Goal: Complete application form

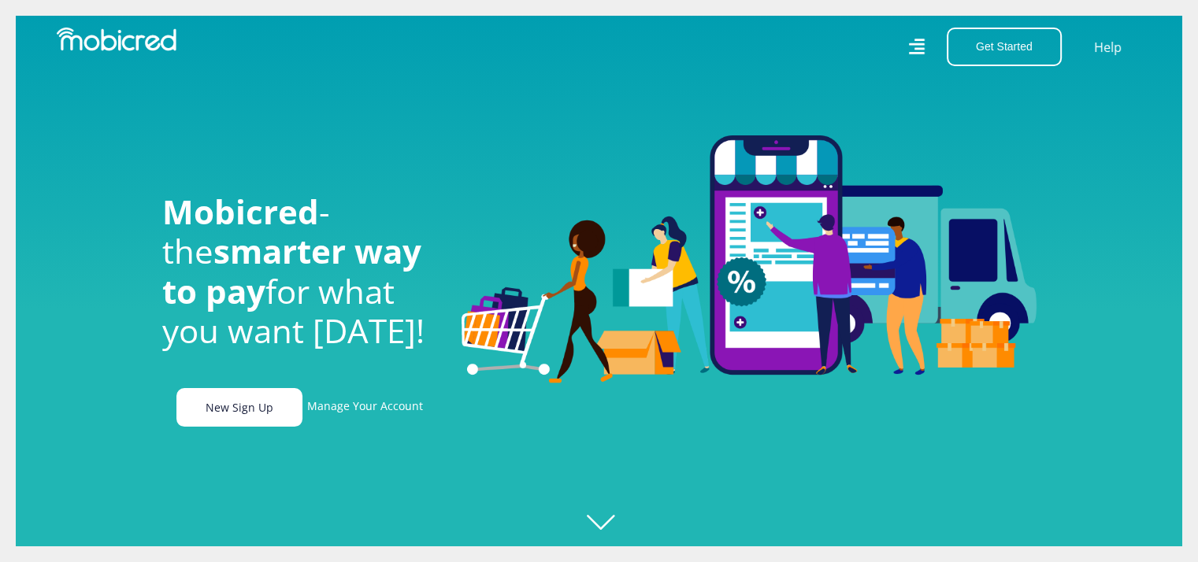
scroll to position [0, 1122]
click at [252, 411] on link "New Sign Up" at bounding box center [239, 407] width 126 height 39
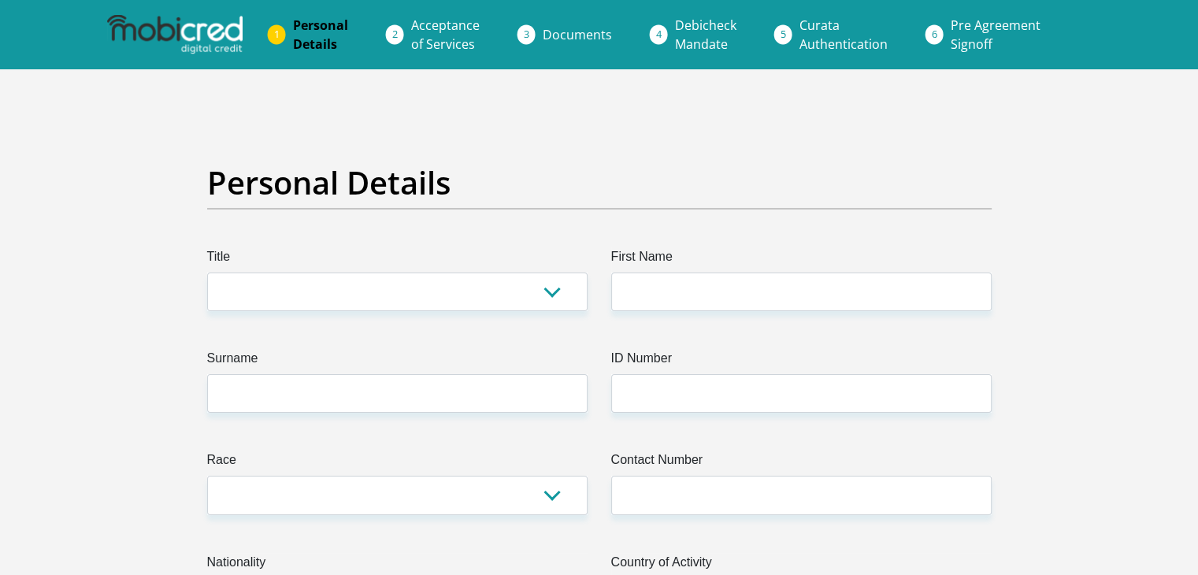
select select "Mr"
click at [207, 273] on select "Mr Ms Mrs Dr Other" at bounding box center [397, 292] width 380 height 39
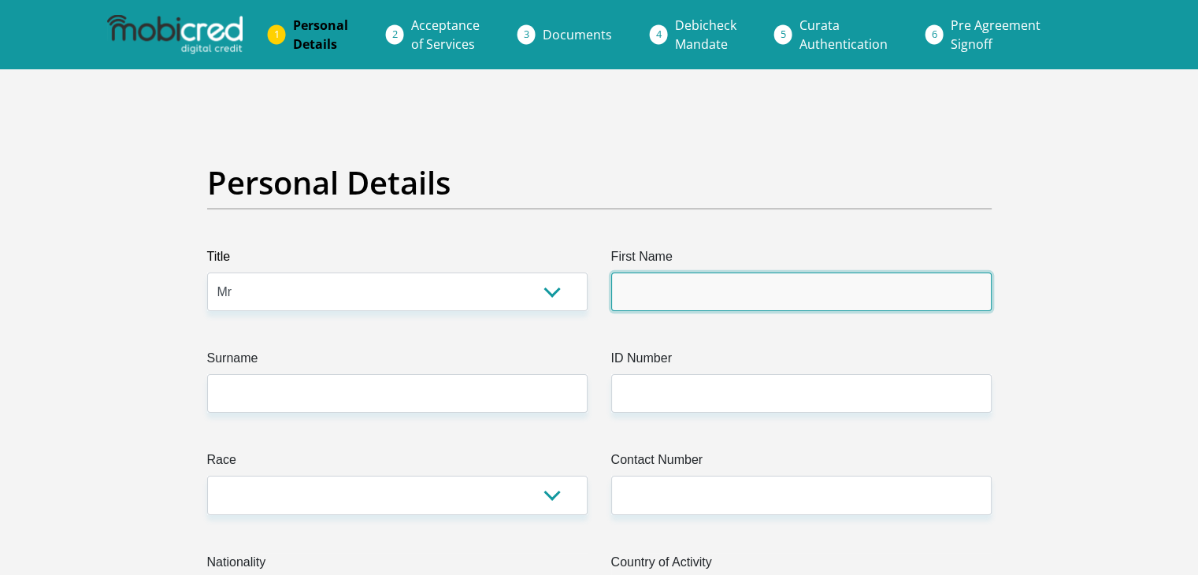
click at [649, 290] on input "First Name" at bounding box center [801, 292] width 380 height 39
type input "Charl"
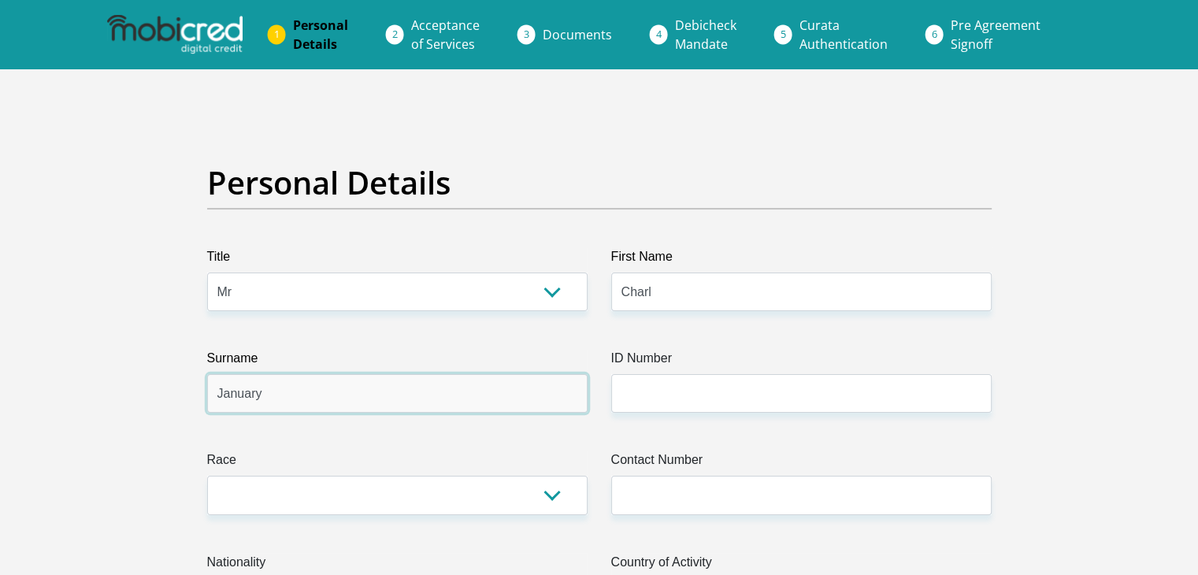
type input "January"
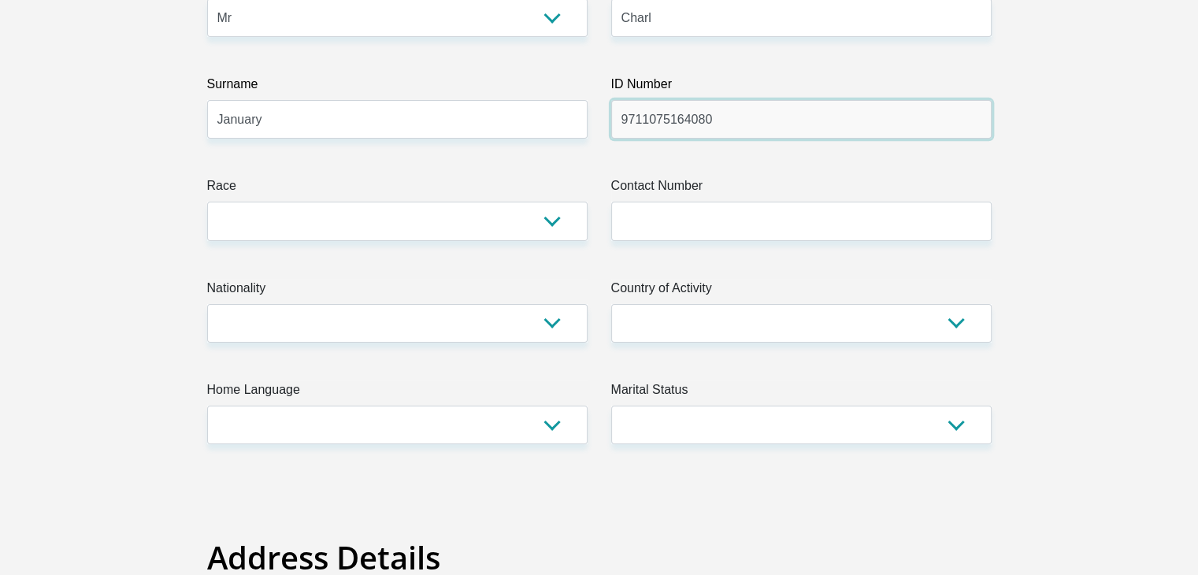
scroll to position [394, 0]
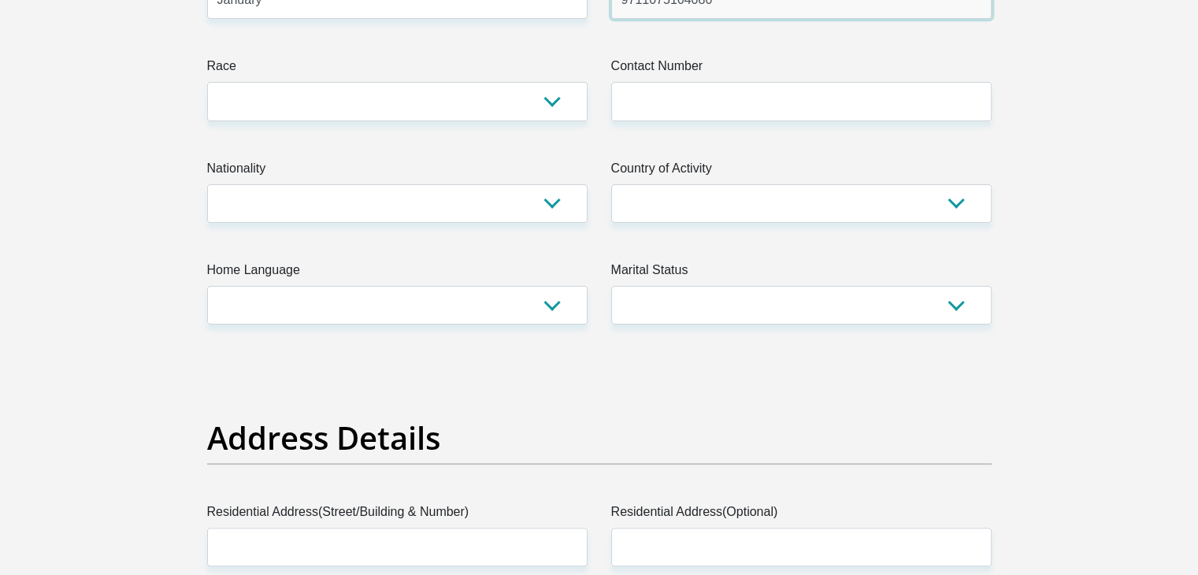
type input "9711075164080"
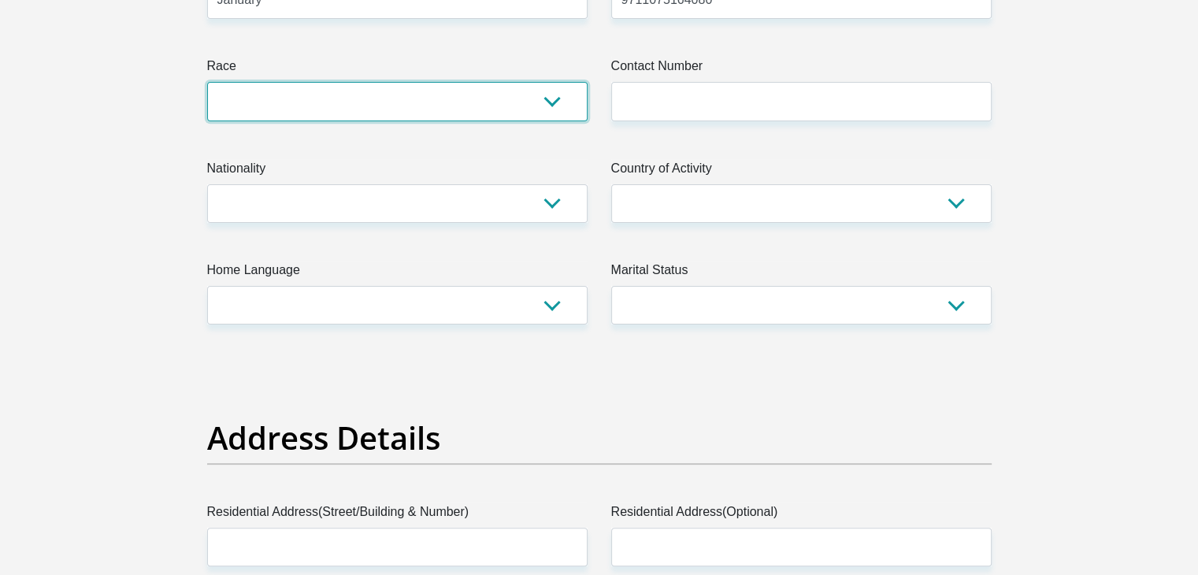
click at [554, 93] on select "Black Coloured Indian White Other" at bounding box center [397, 101] width 380 height 39
select select "2"
click at [207, 82] on select "Black Coloured Indian White Other" at bounding box center [397, 101] width 380 height 39
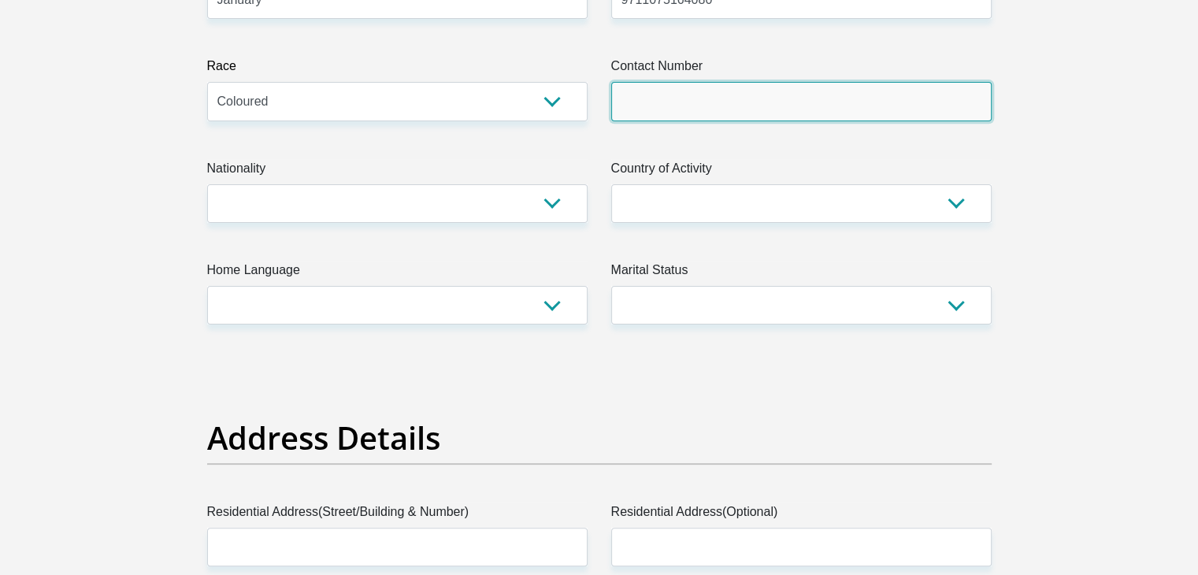
click at [662, 98] on input "Contact Number" at bounding box center [801, 101] width 380 height 39
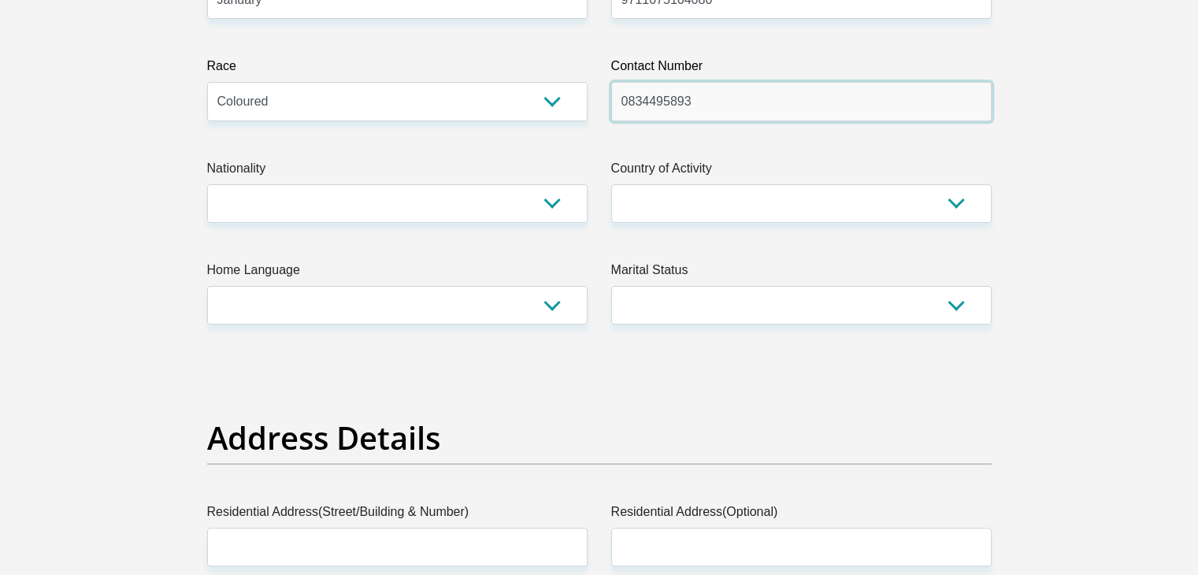
type input "0834495893"
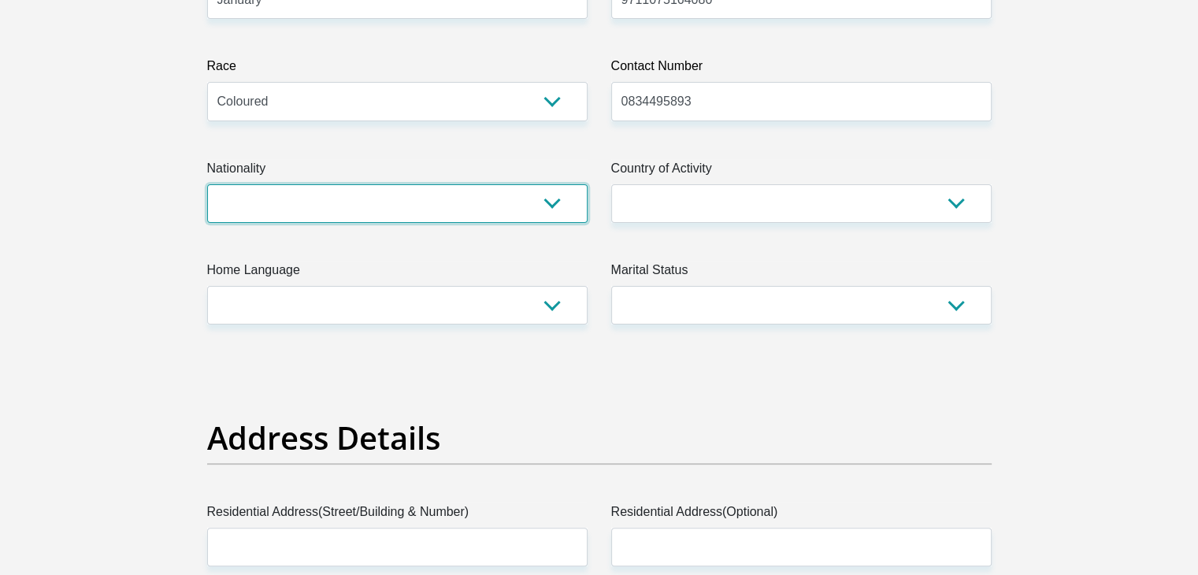
click at [537, 210] on select "South Africa Afghanistan Aland Islands Albania Algeria America Samoa American V…" at bounding box center [397, 203] width 380 height 39
select select "ZAF"
click at [207, 184] on select "South Africa Afghanistan Aland Islands Albania Algeria America Samoa American V…" at bounding box center [397, 203] width 380 height 39
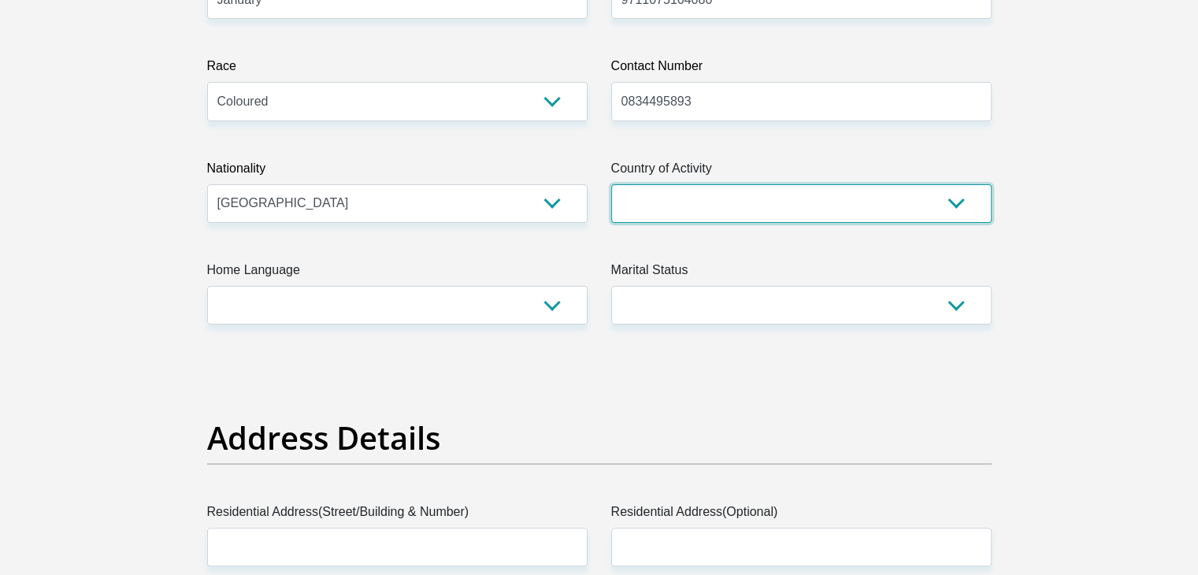
click at [714, 209] on select "South Africa Afghanistan Aland Islands Albania Algeria America Samoa American V…" at bounding box center [801, 203] width 380 height 39
select select "ZAF"
click at [611, 184] on select "South Africa Afghanistan Aland Islands Albania Algeria America Samoa American V…" at bounding box center [801, 203] width 380 height 39
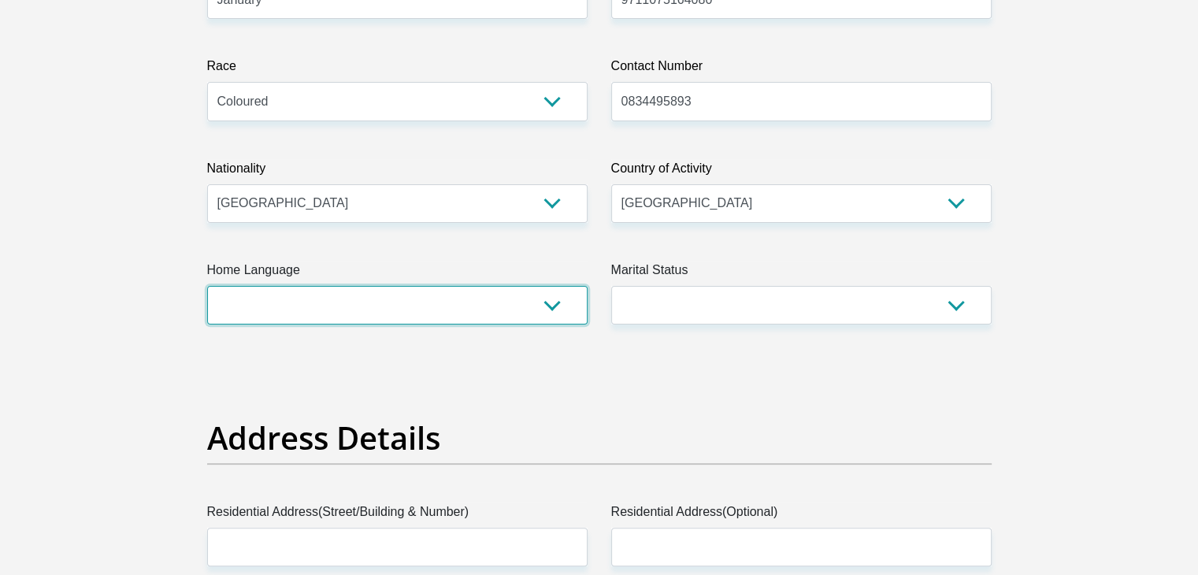
click at [550, 306] on select "Afrikaans English Sepedi South Ndebele Southern Sotho Swati Tsonga Tswana Venda…" at bounding box center [397, 305] width 380 height 39
select select "afr"
click at [207, 286] on select "Afrikaans English Sepedi South Ndebele Southern Sotho Swati Tsonga Tswana Venda…" at bounding box center [397, 305] width 380 height 39
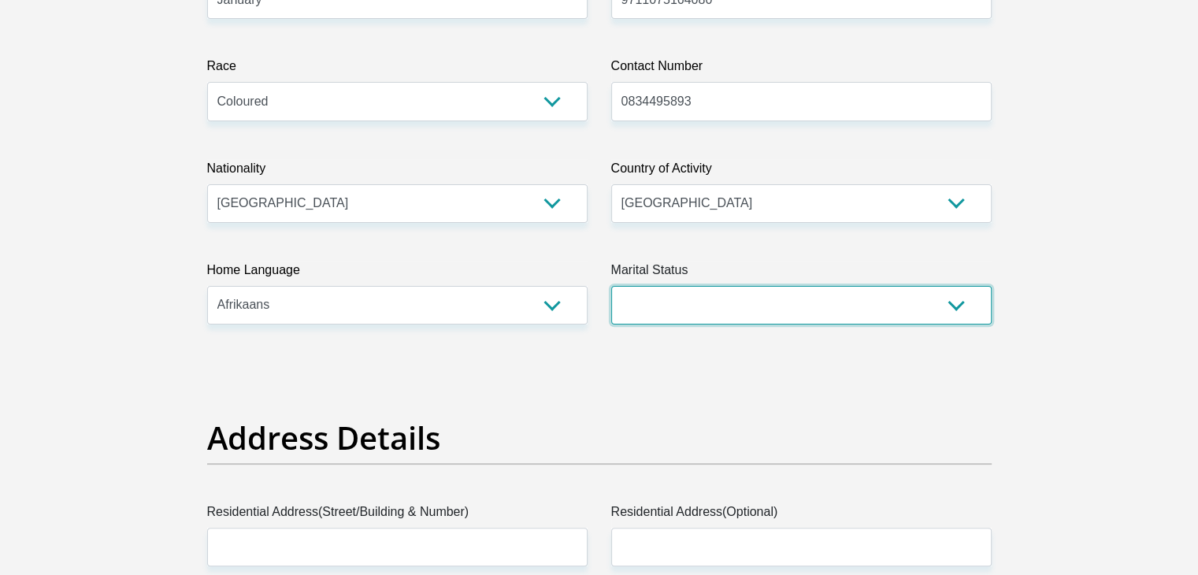
click at [749, 293] on select "Married ANC Single Divorced Widowed Married COP or Customary Law" at bounding box center [801, 305] width 380 height 39
select select "2"
click at [611, 286] on select "Married ANC Single Divorced Widowed Married COP or Customary Law" at bounding box center [801, 305] width 380 height 39
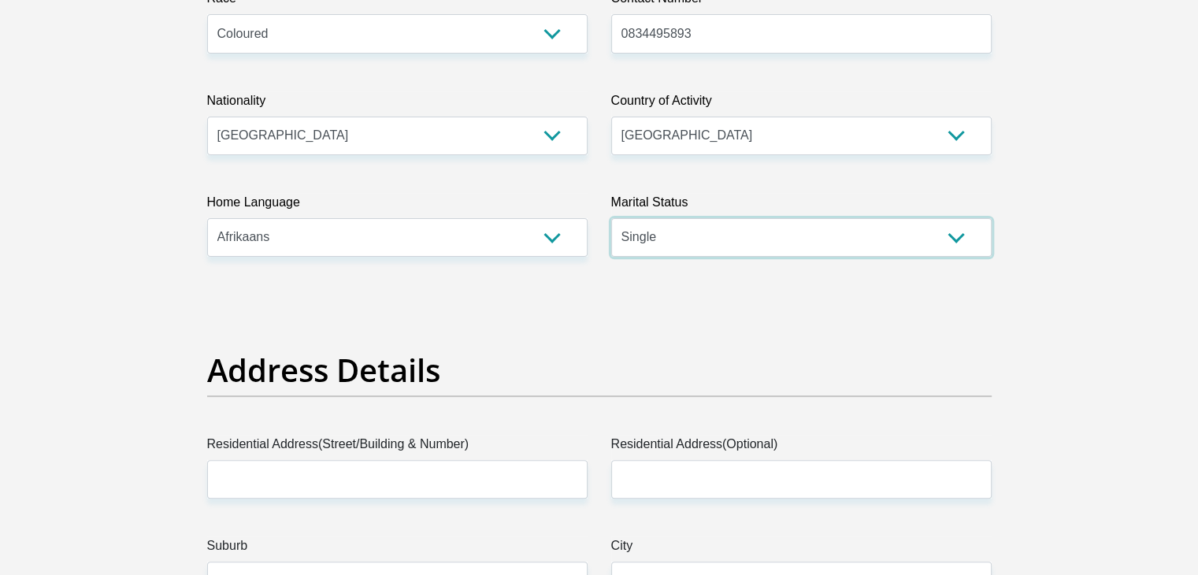
scroll to position [630, 0]
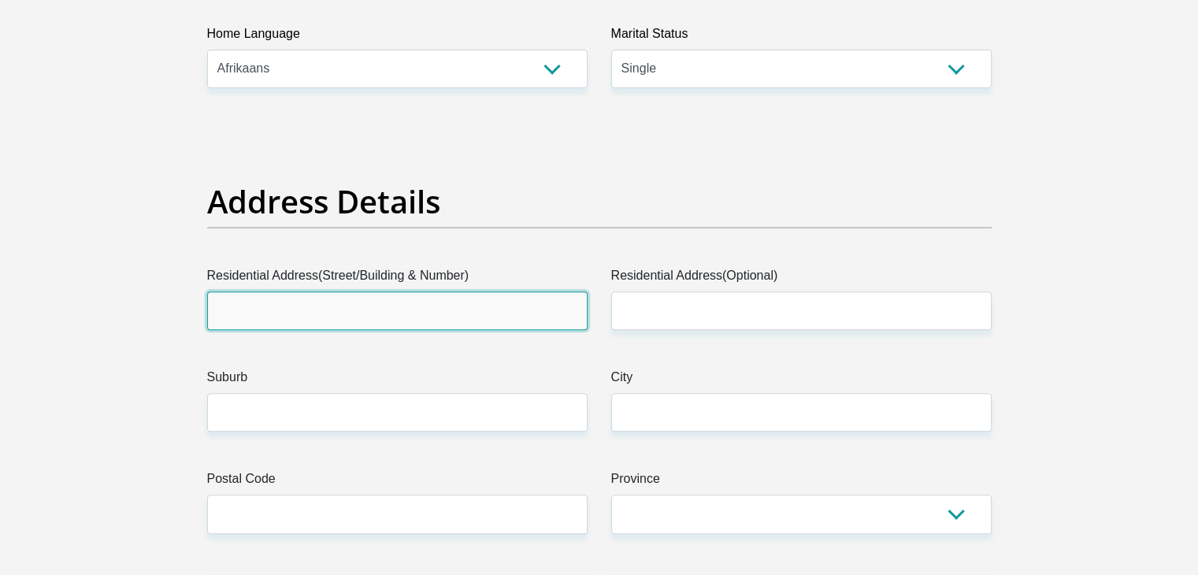
click at [343, 302] on input "Residential Address(Street/Building & Number)" at bounding box center [397, 310] width 380 height 39
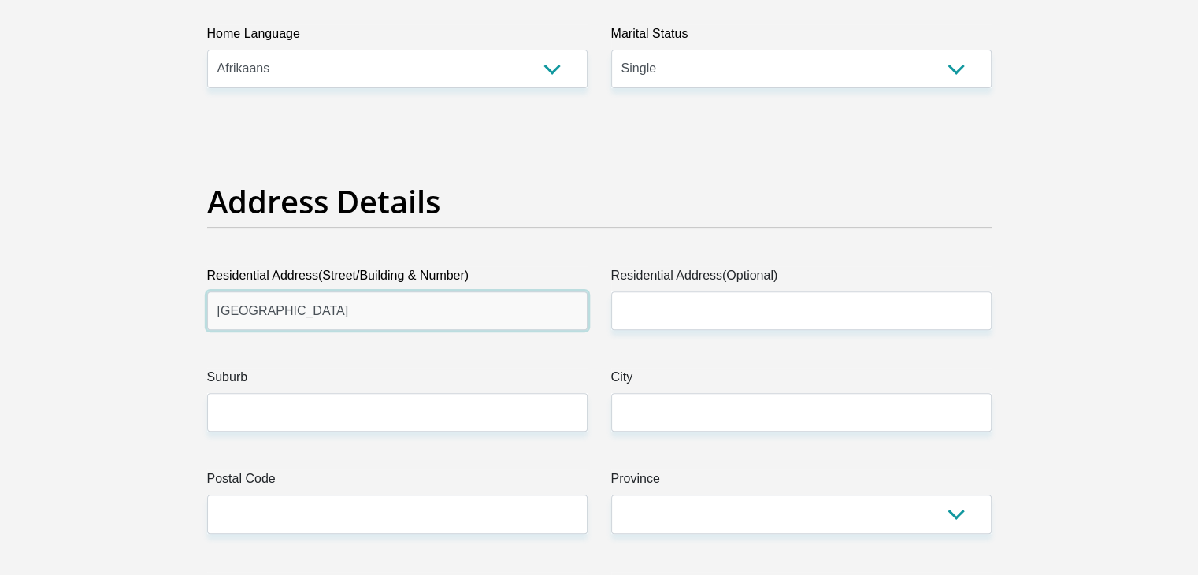
type input "Protea Avenue 26"
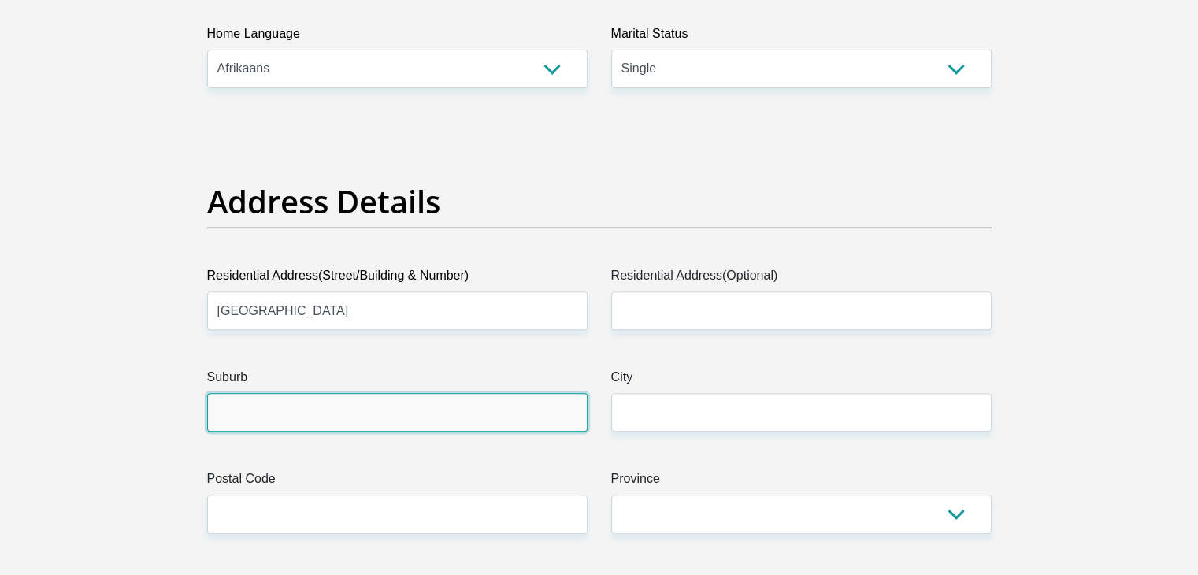
click at [276, 417] on input "Suburb" at bounding box center [397, 412] width 380 height 39
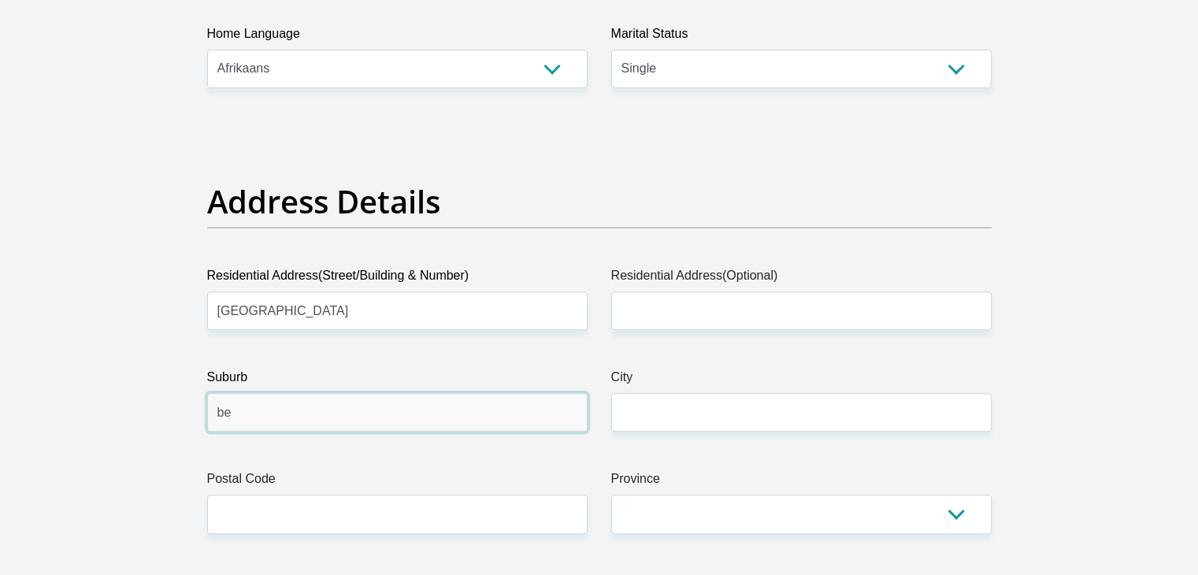
type input "b"
type input "Bergsig"
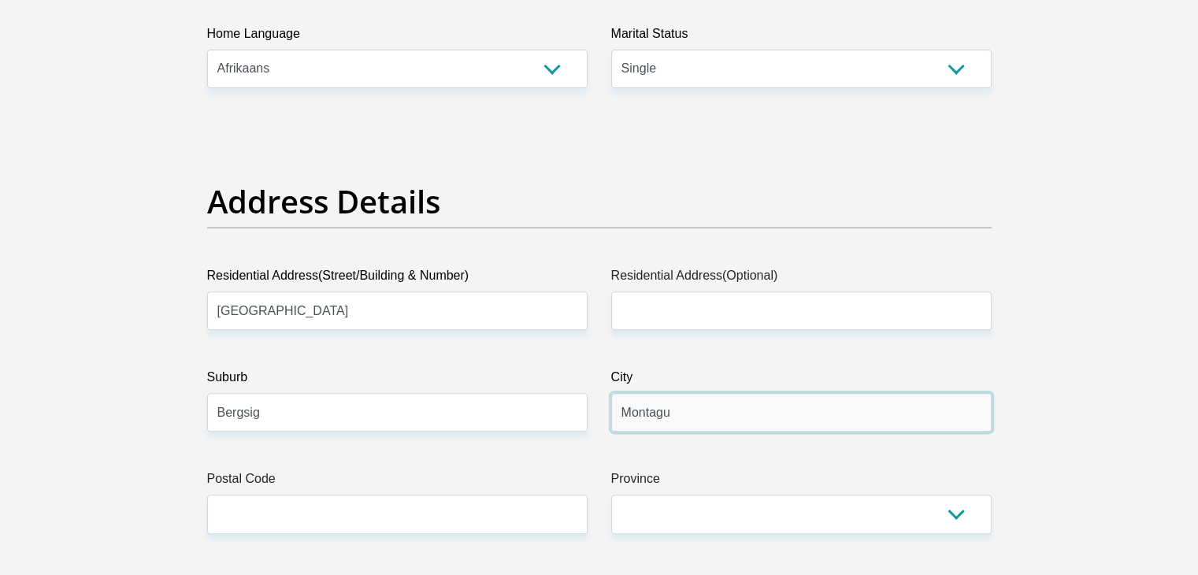
type input "Montagu"
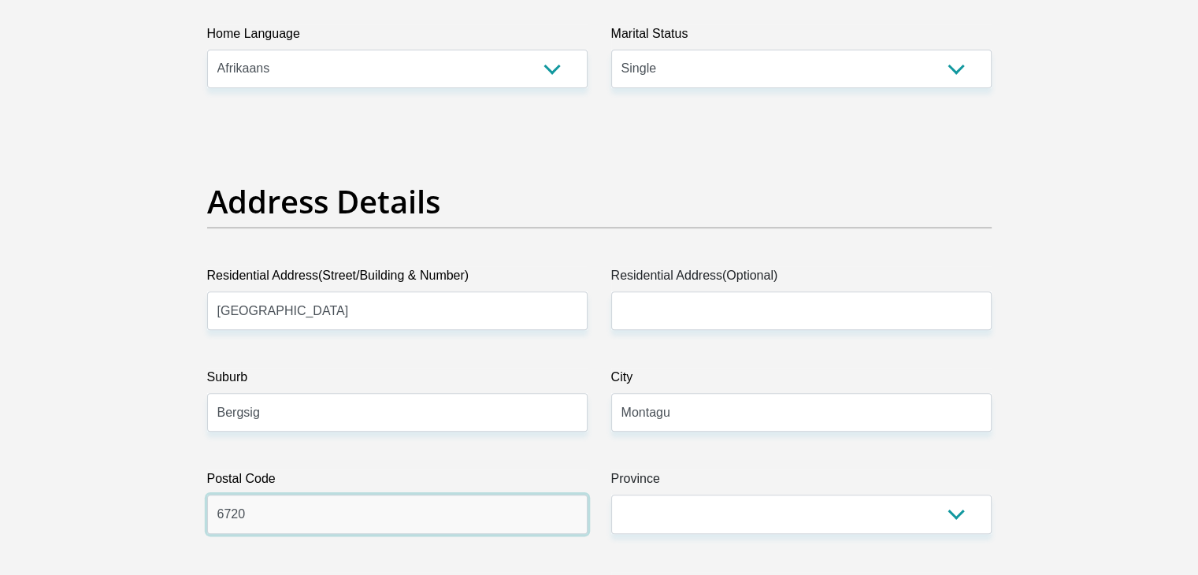
type input "6720"
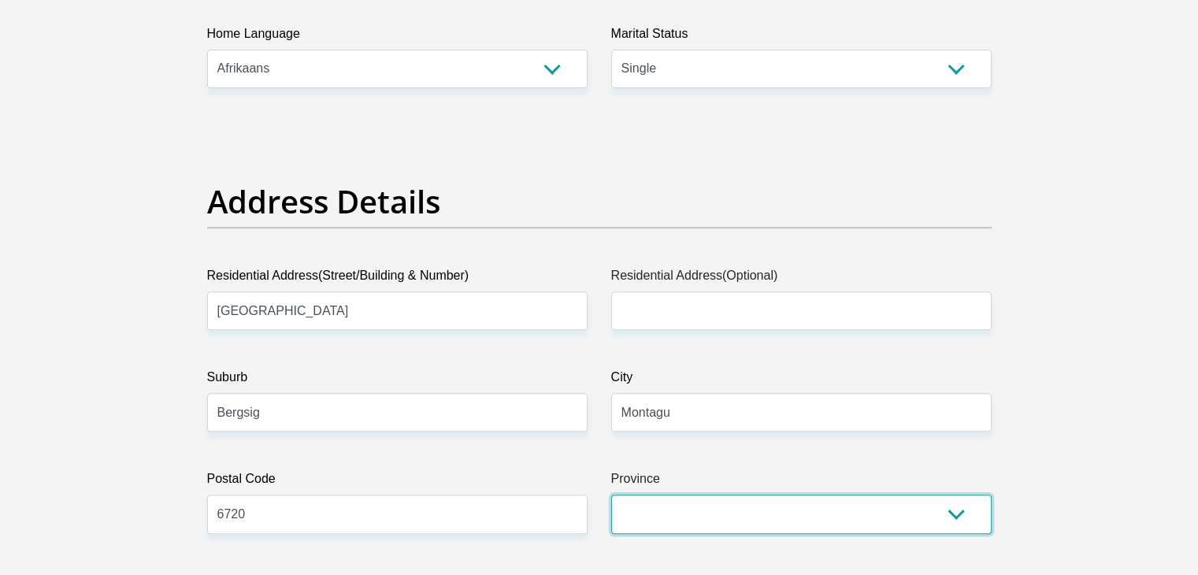
scroll to position [788, 0]
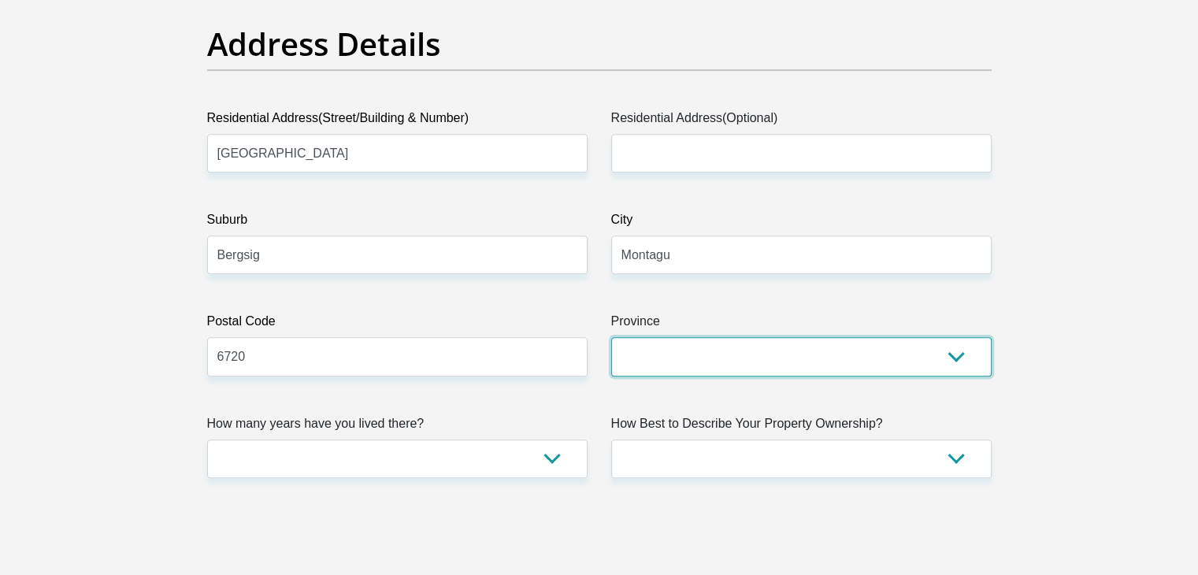
click at [717, 357] on select "Eastern Cape Free State Gauteng KwaZulu-Natal Limpopo Mpumalanga Northern Cape …" at bounding box center [801, 356] width 380 height 39
select select "Western Cape"
click at [611, 337] on select "Eastern Cape Free State Gauteng KwaZulu-Natal Limpopo Mpumalanga Northern Cape …" at bounding box center [801, 356] width 380 height 39
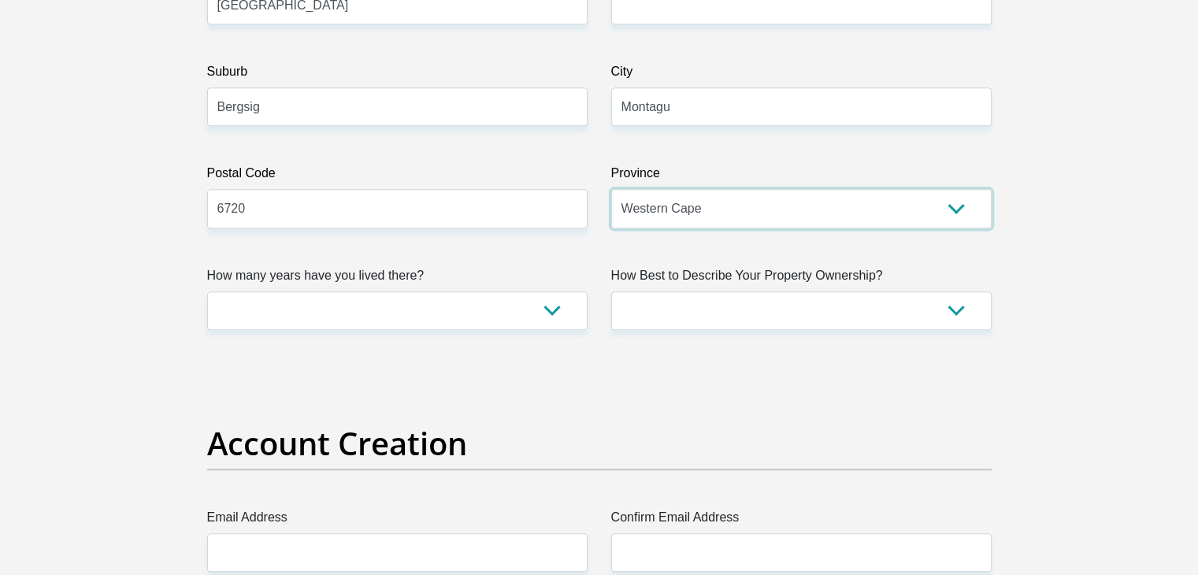
scroll to position [945, 0]
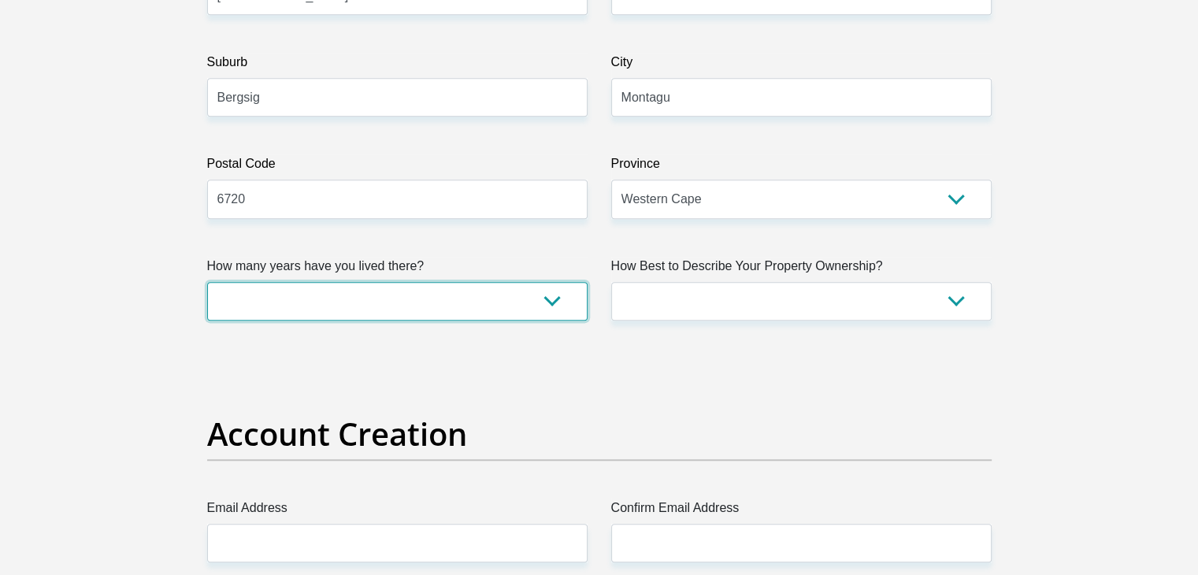
click at [546, 299] on select "less than 1 year 1-3 years 3-5 years 5+ years" at bounding box center [397, 301] width 380 height 39
select select "5"
click at [207, 282] on select "less than 1 year 1-3 years 3-5 years 5+ years" at bounding box center [397, 301] width 380 height 39
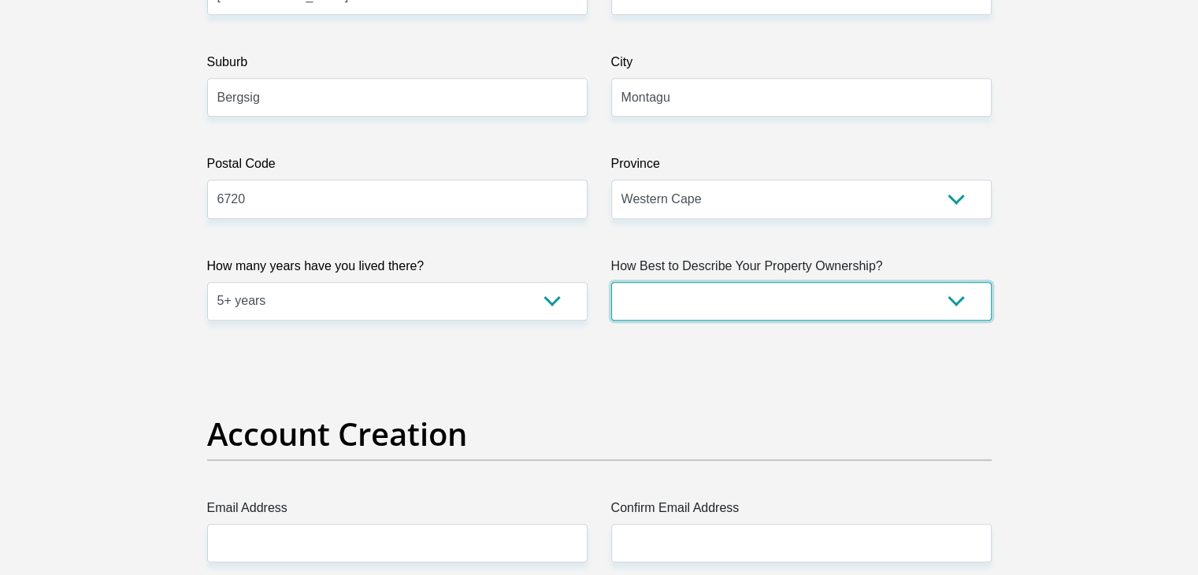
click at [681, 300] on select "Owned Rented Family Owned Company Dwelling" at bounding box center [801, 301] width 380 height 39
select select "parents"
click at [611, 282] on select "Owned Rented Family Owned Company Dwelling" at bounding box center [801, 301] width 380 height 39
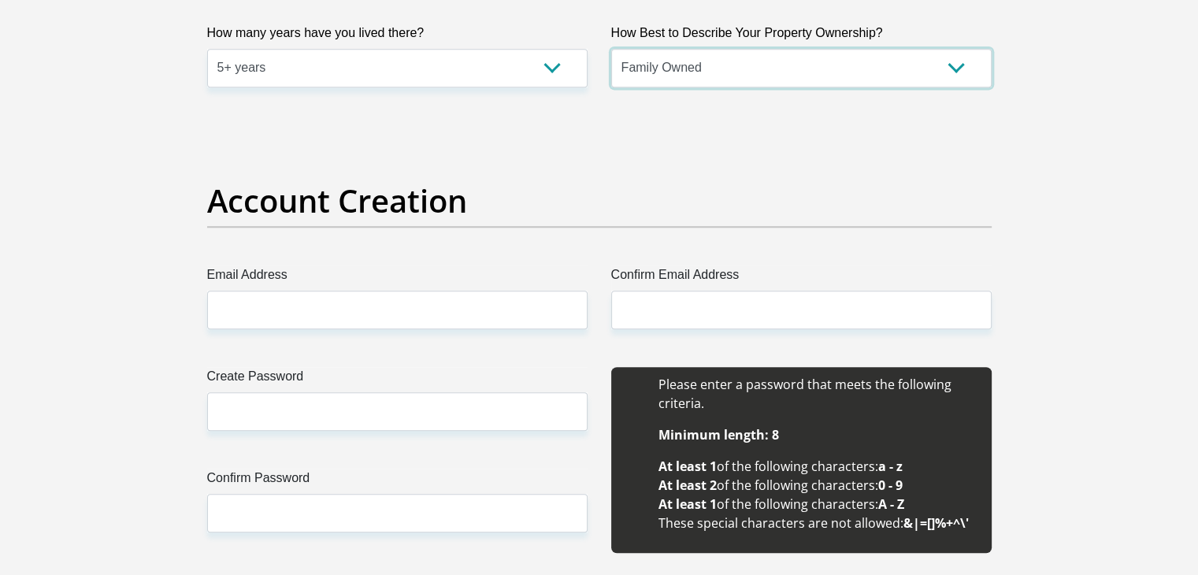
scroll to position [1181, 0]
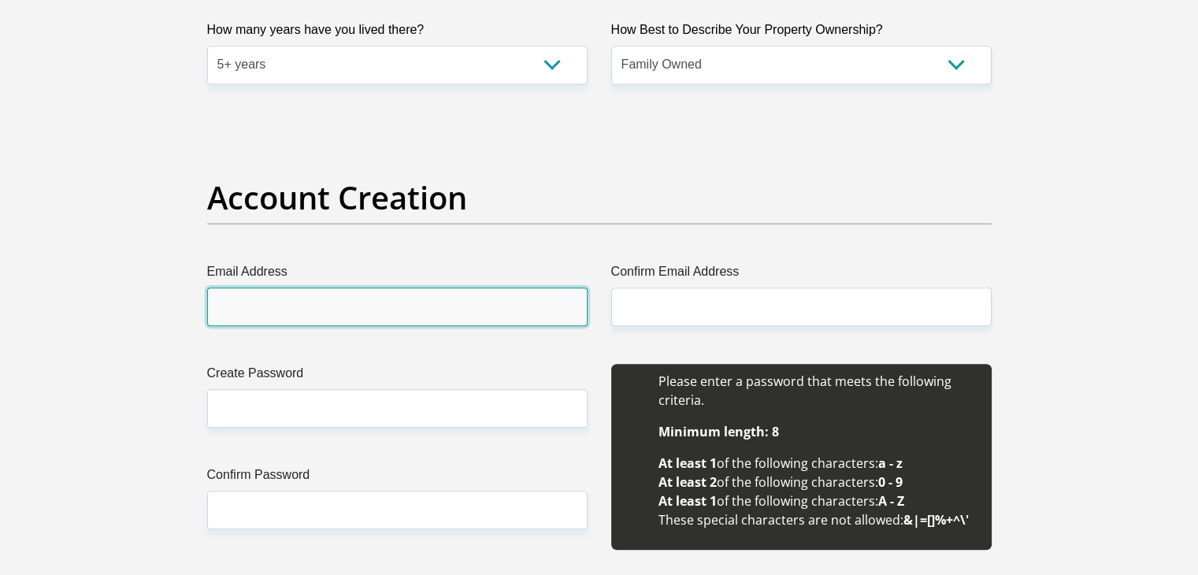
click at [332, 300] on input "Email Address" at bounding box center [397, 306] width 380 height 39
type input "charljanuary15@gmail.com"
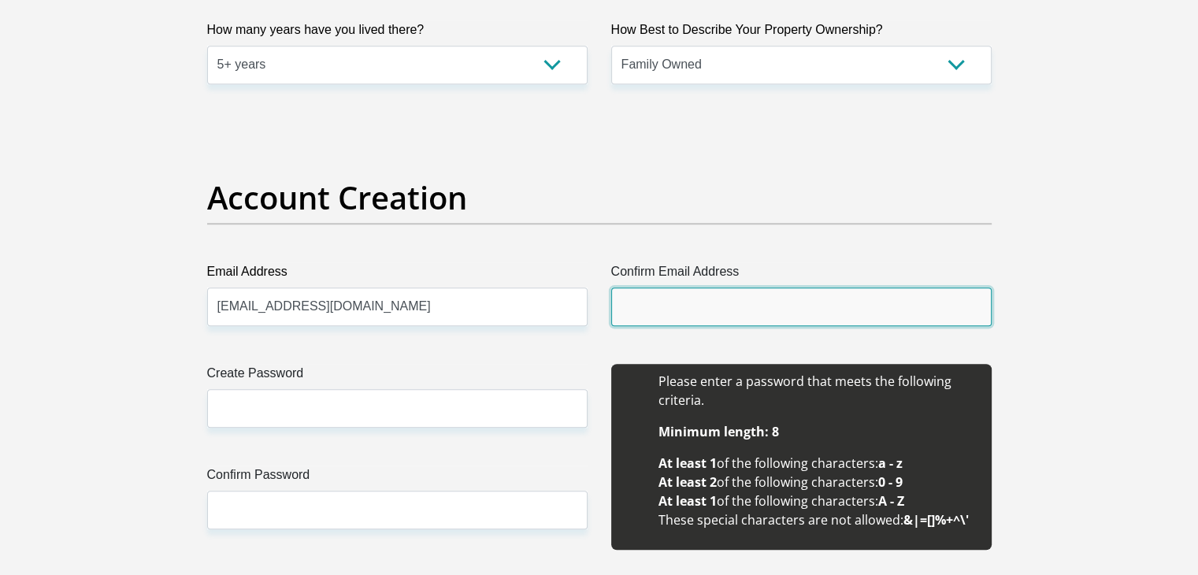
click at [662, 307] on input "Confirm Email Address" at bounding box center [801, 306] width 380 height 39
paste input "charljanuary15@gmail.com"
type input "charljanuary15@gmail.com"
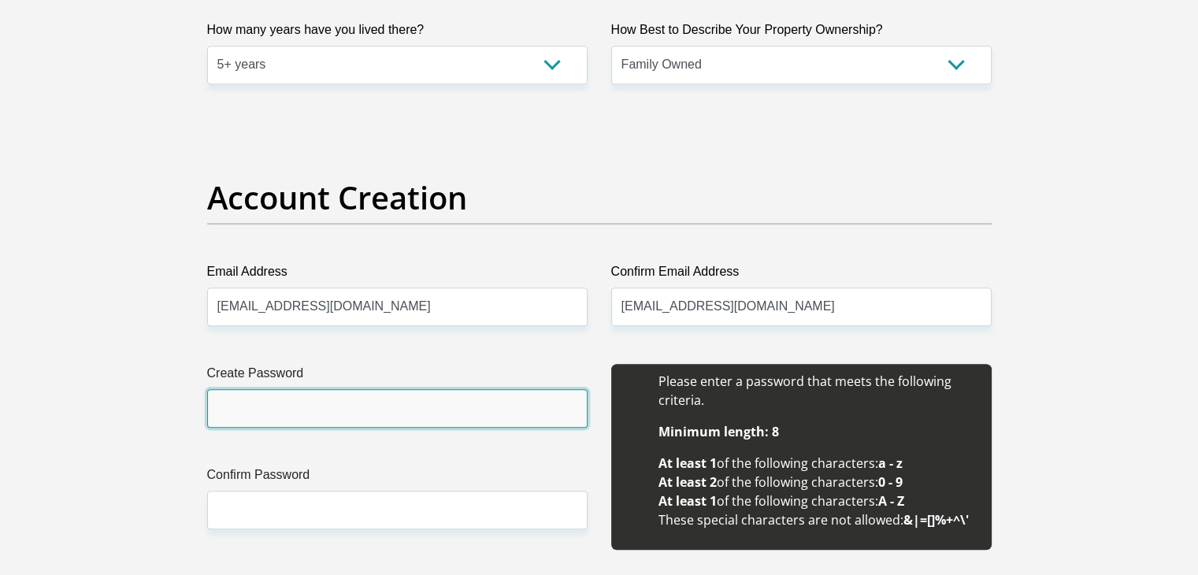
click at [332, 403] on input "Create Password" at bounding box center [397, 408] width 380 height 39
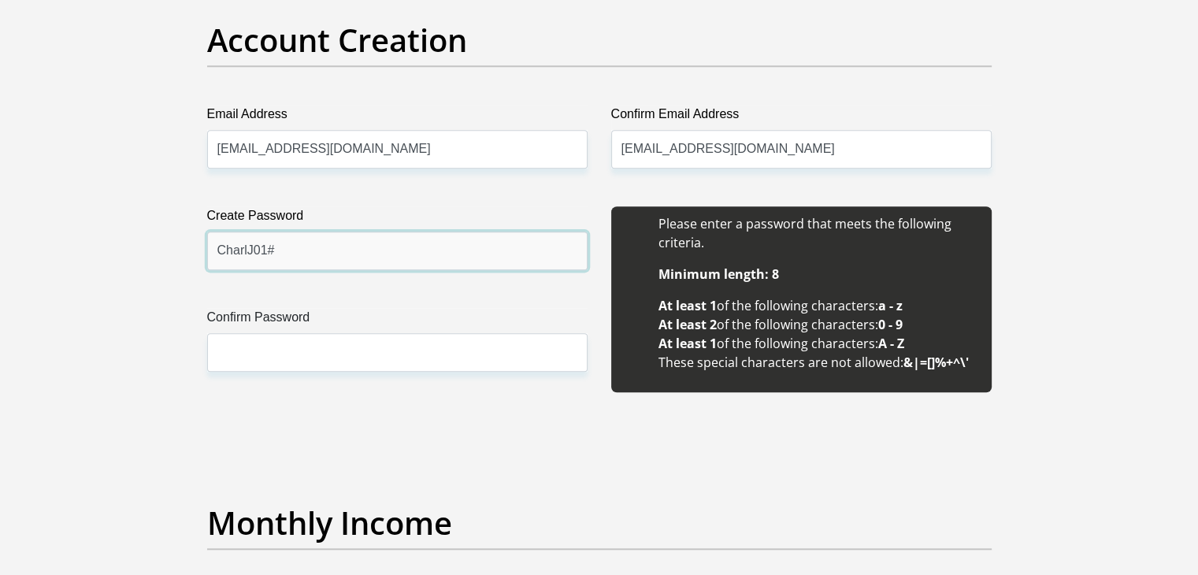
type input "CharlJ01#"
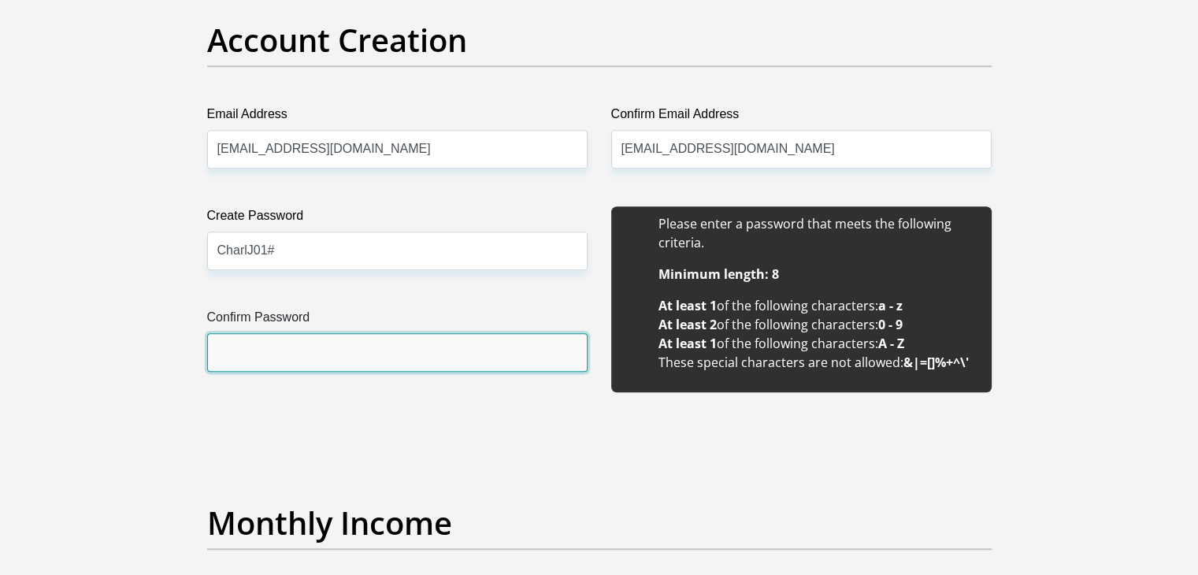
click at [284, 343] on input "Confirm Password" at bounding box center [397, 352] width 380 height 39
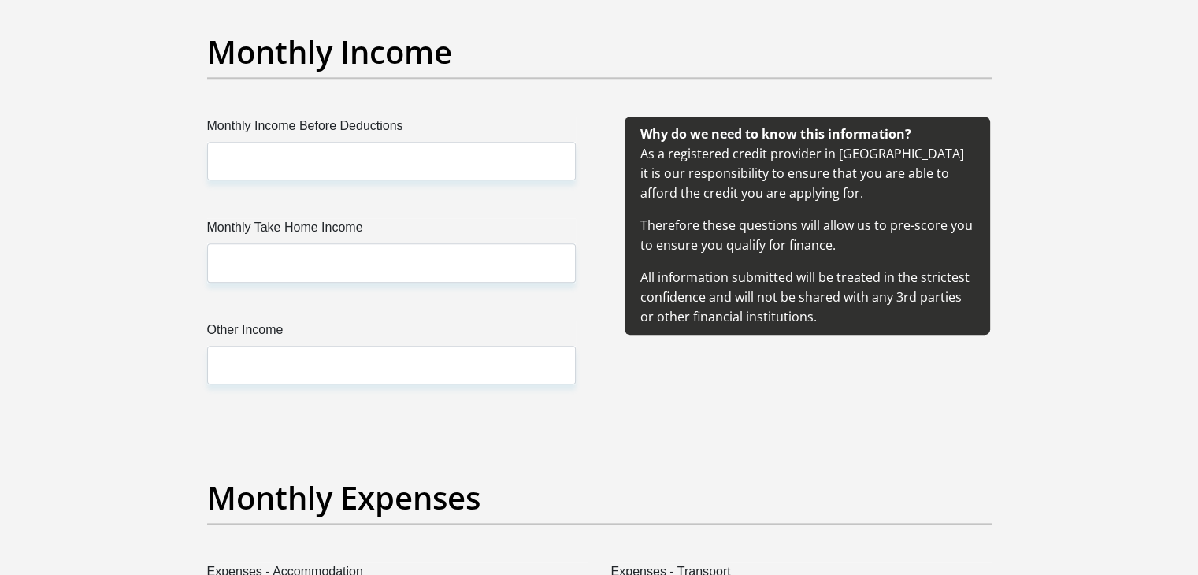
scroll to position [1812, 0]
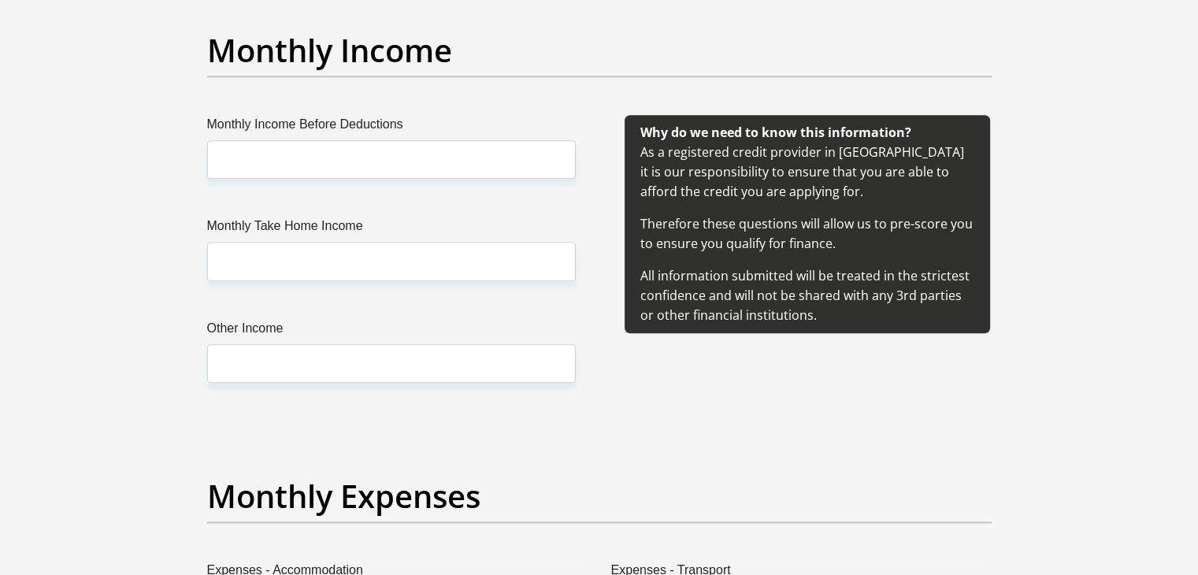
type input "CharlJ01#"
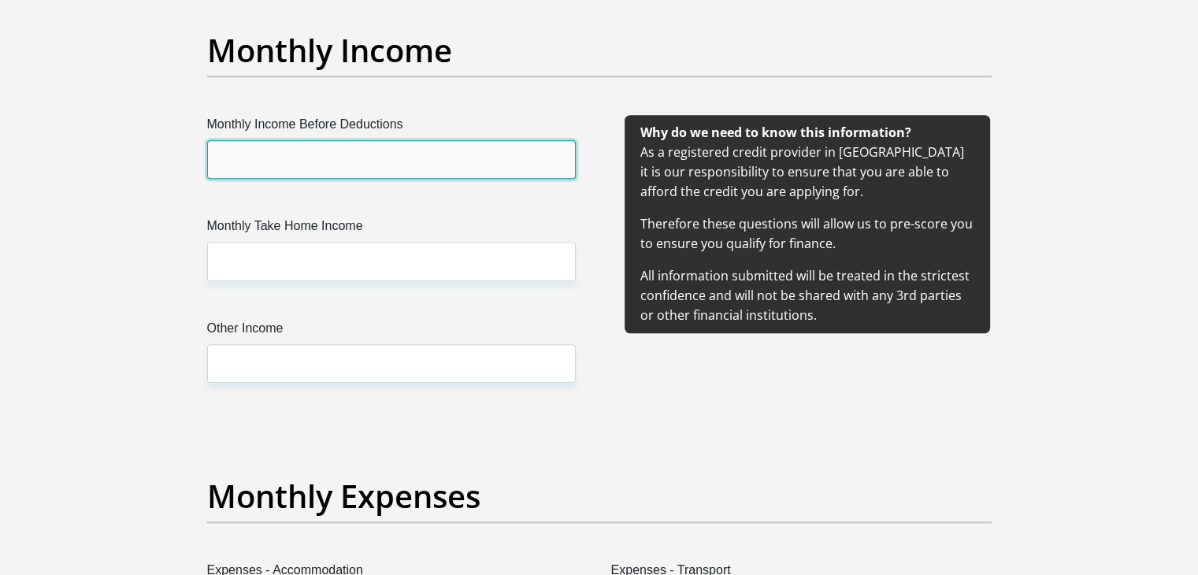
click at [318, 168] on input "Monthly Income Before Deductions" at bounding box center [391, 159] width 369 height 39
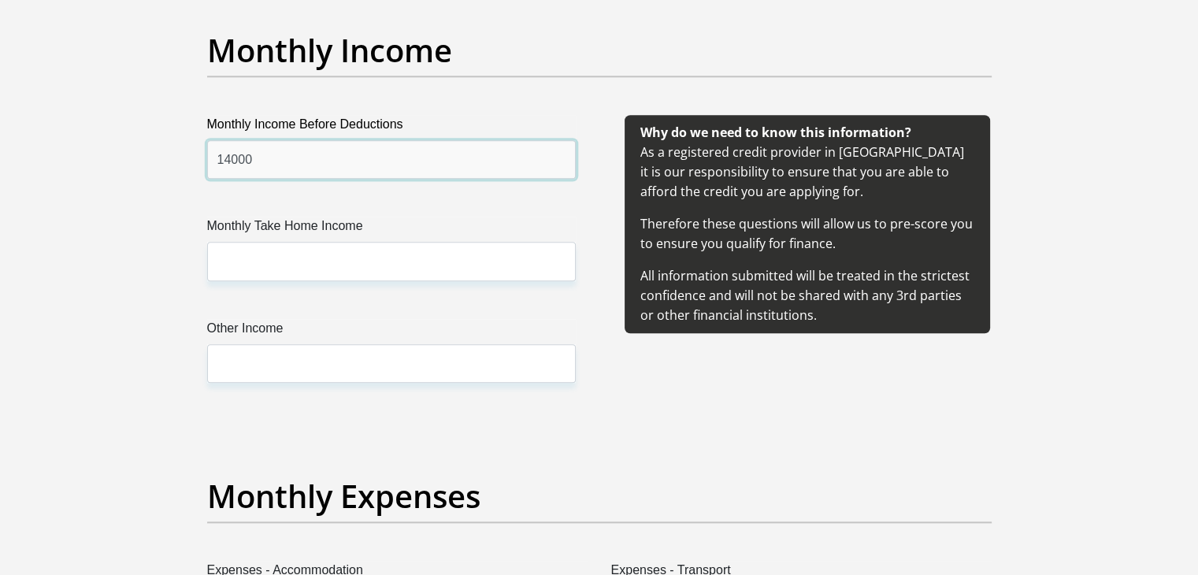
type input "14000"
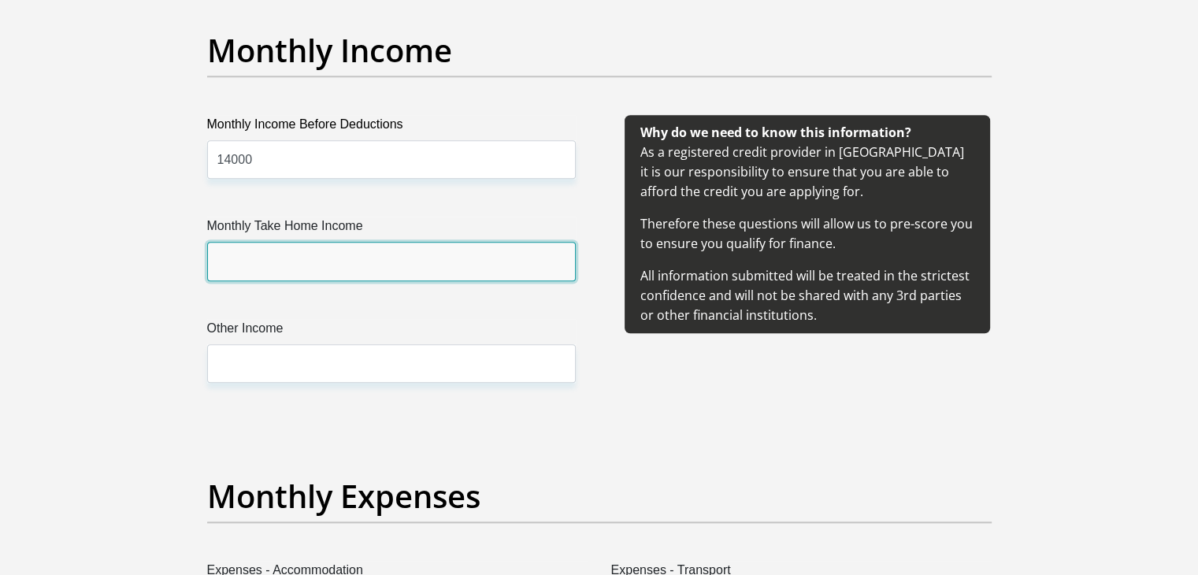
click at [304, 258] on input "Monthly Take Home Income" at bounding box center [391, 261] width 369 height 39
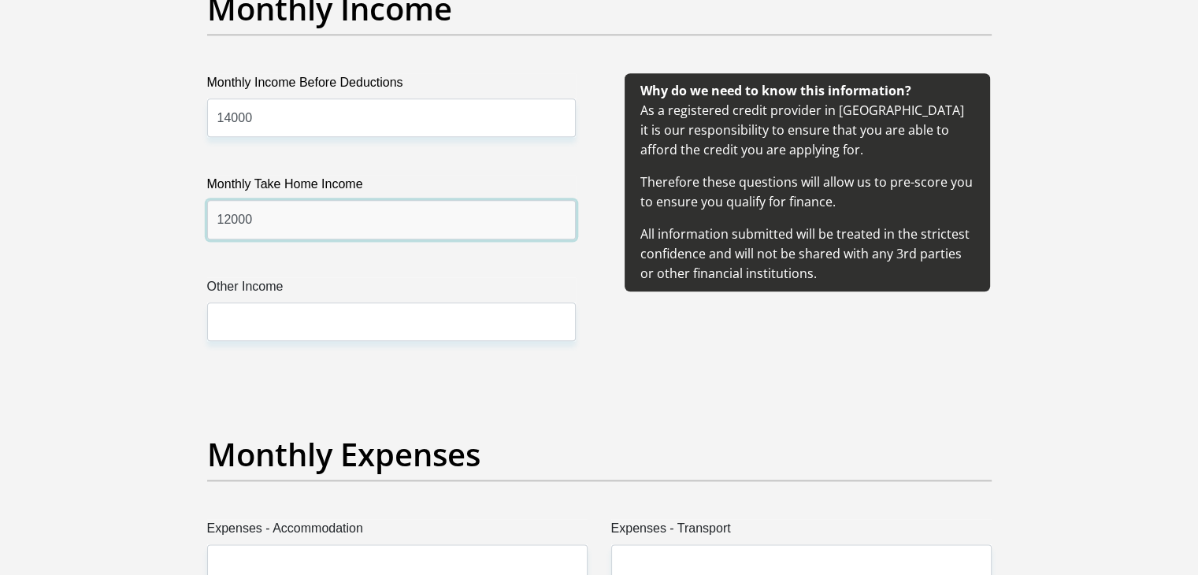
scroll to position [1890, 0]
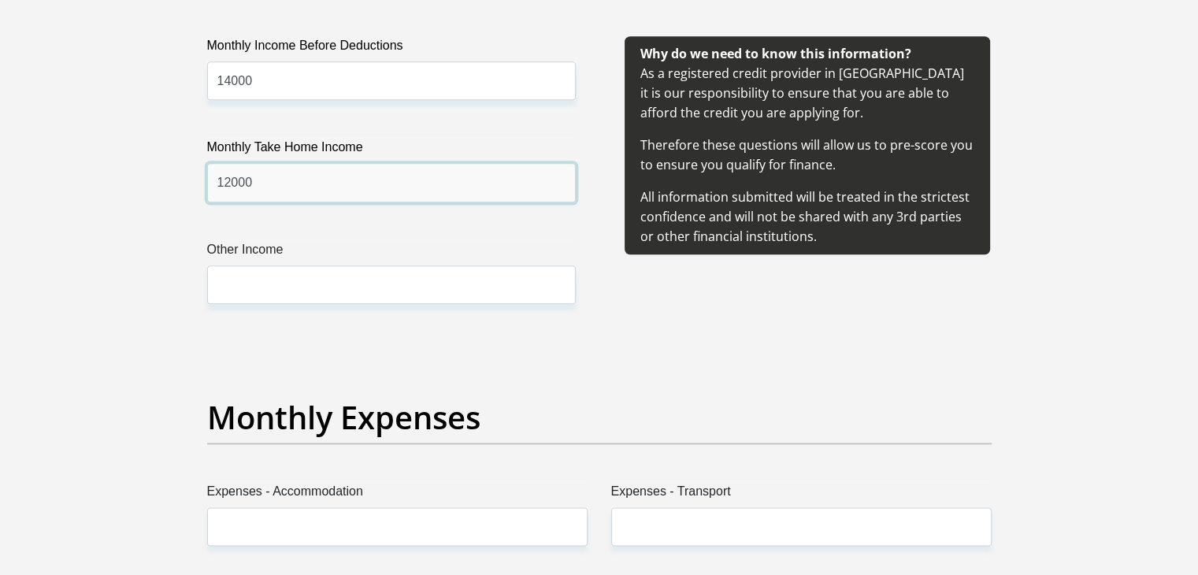
type input "12000"
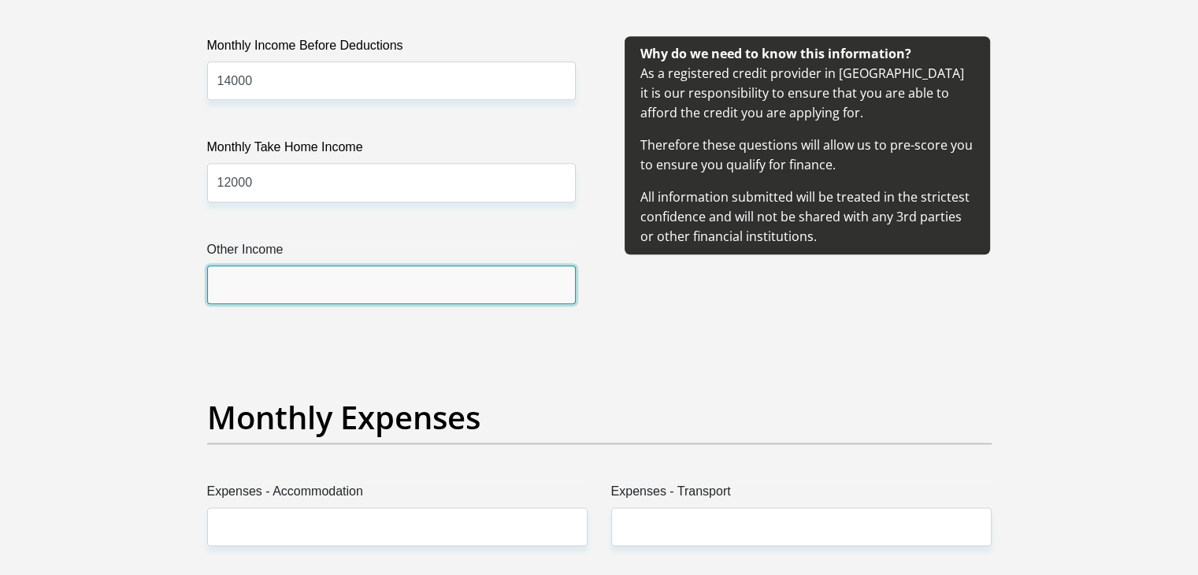
click at [293, 286] on input "Other Income" at bounding box center [391, 284] width 369 height 39
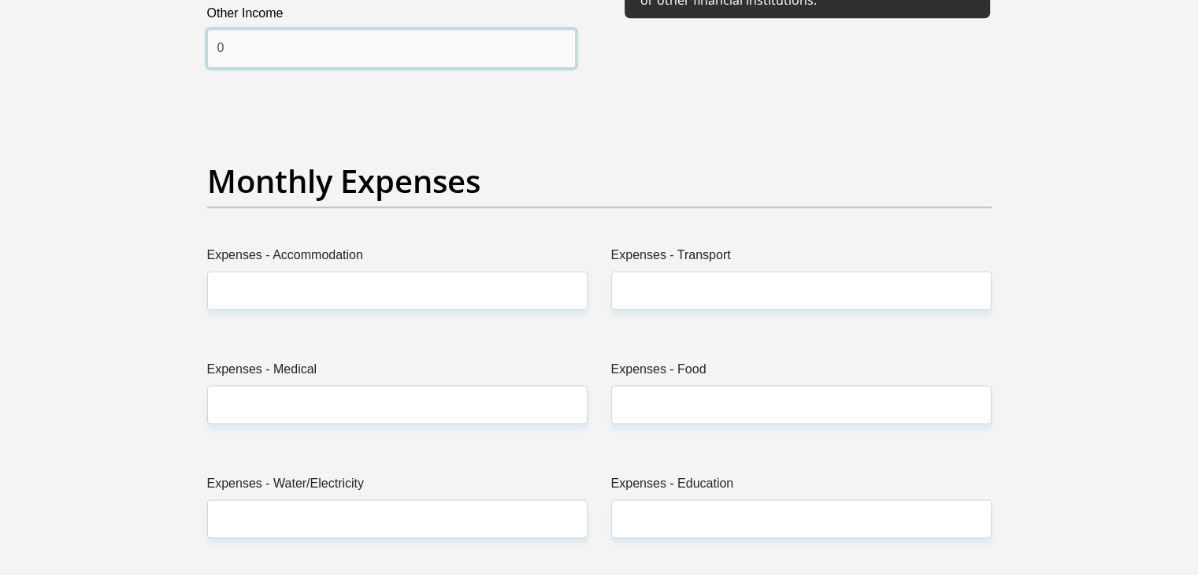
scroll to position [2205, 0]
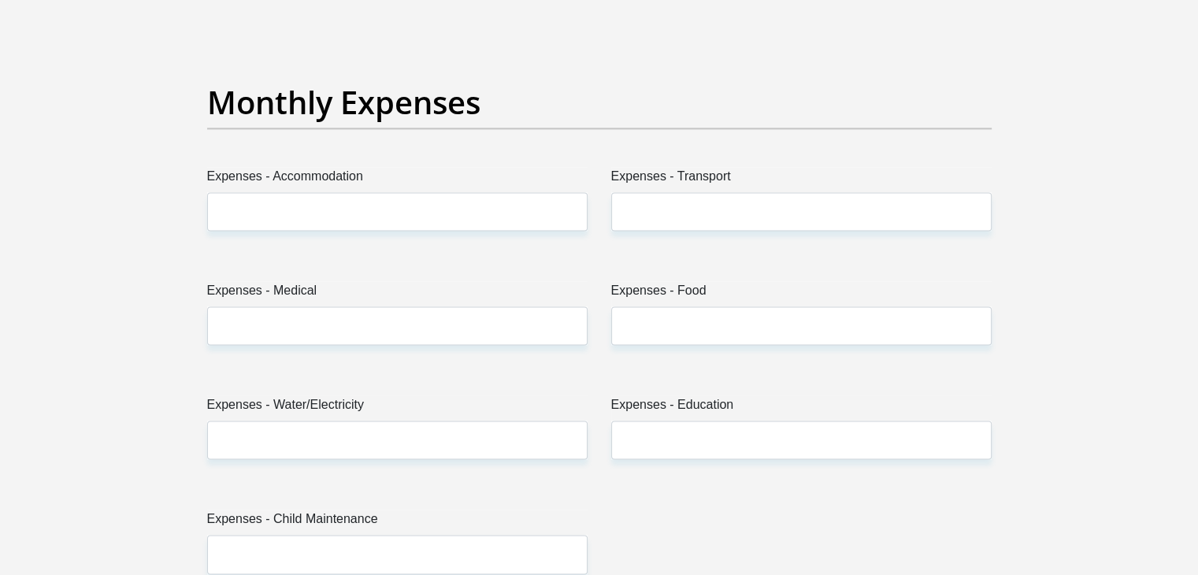
type input "0"
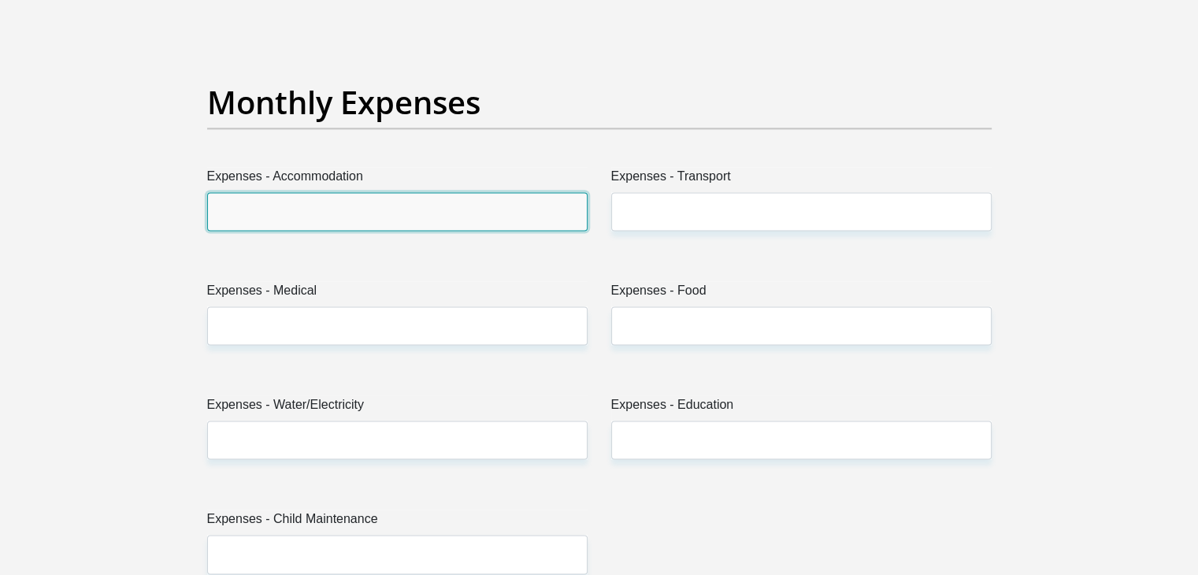
click at [291, 213] on input "Expenses - Accommodation" at bounding box center [397, 211] width 380 height 39
type input "0"
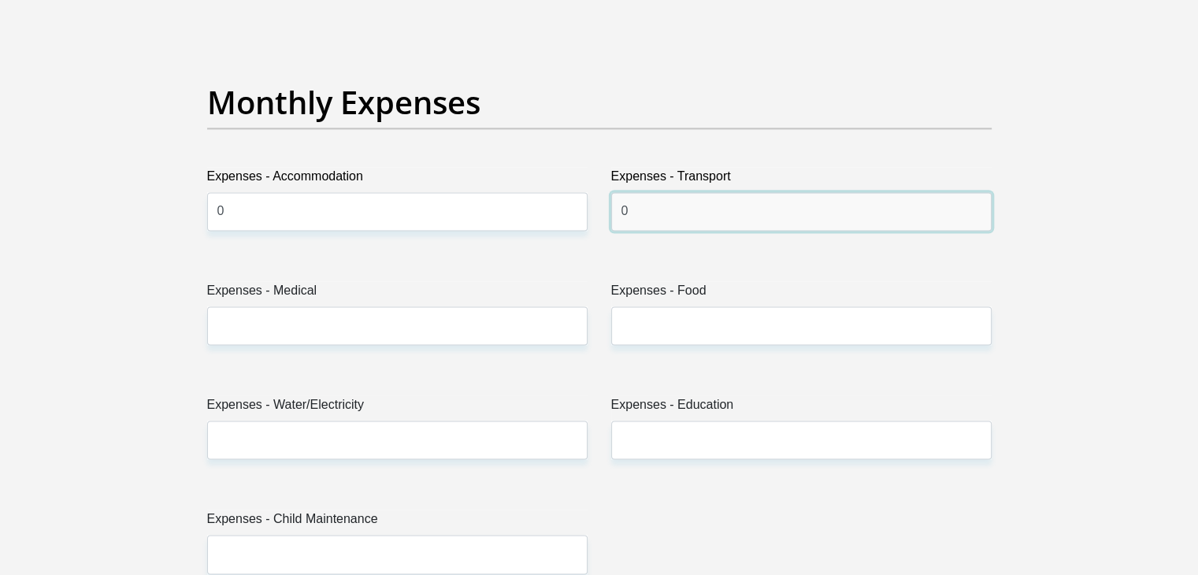
type input "0"
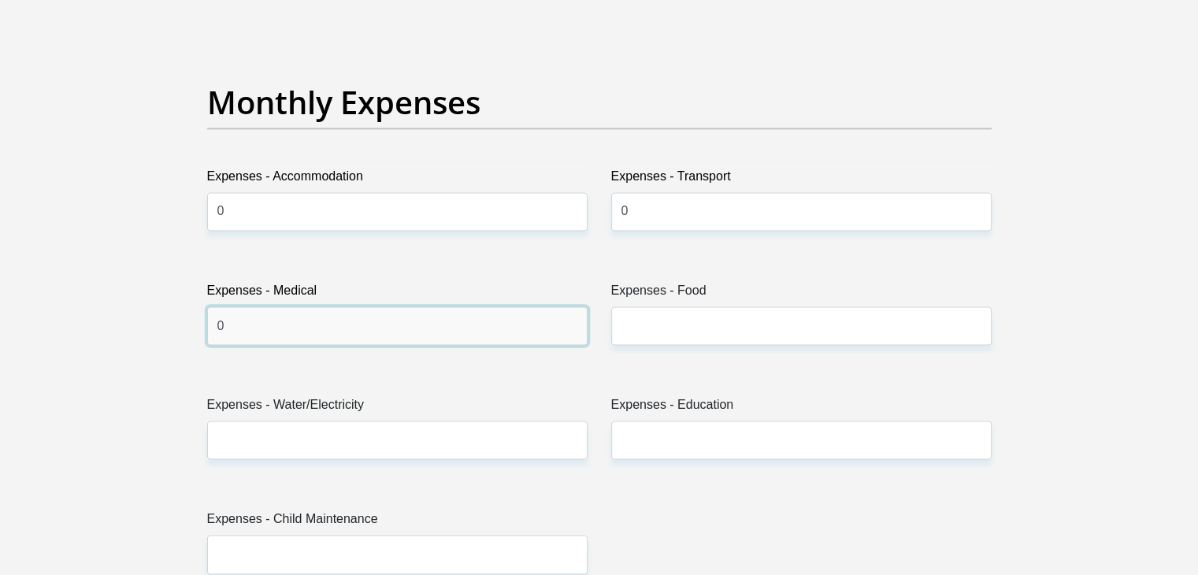
type input "0"
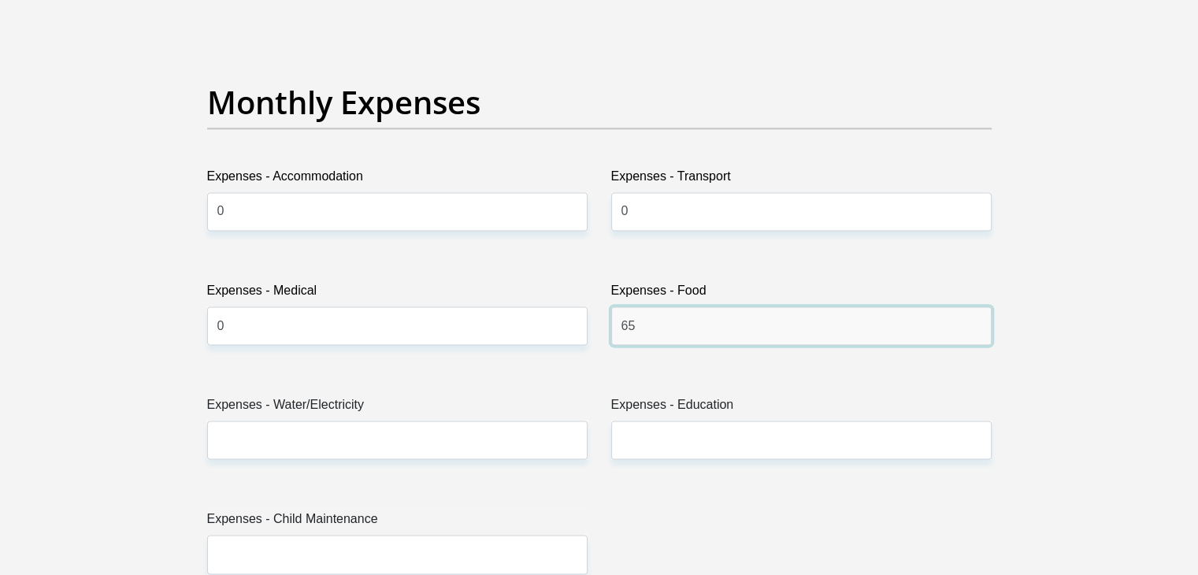
type input "6"
type input "500"
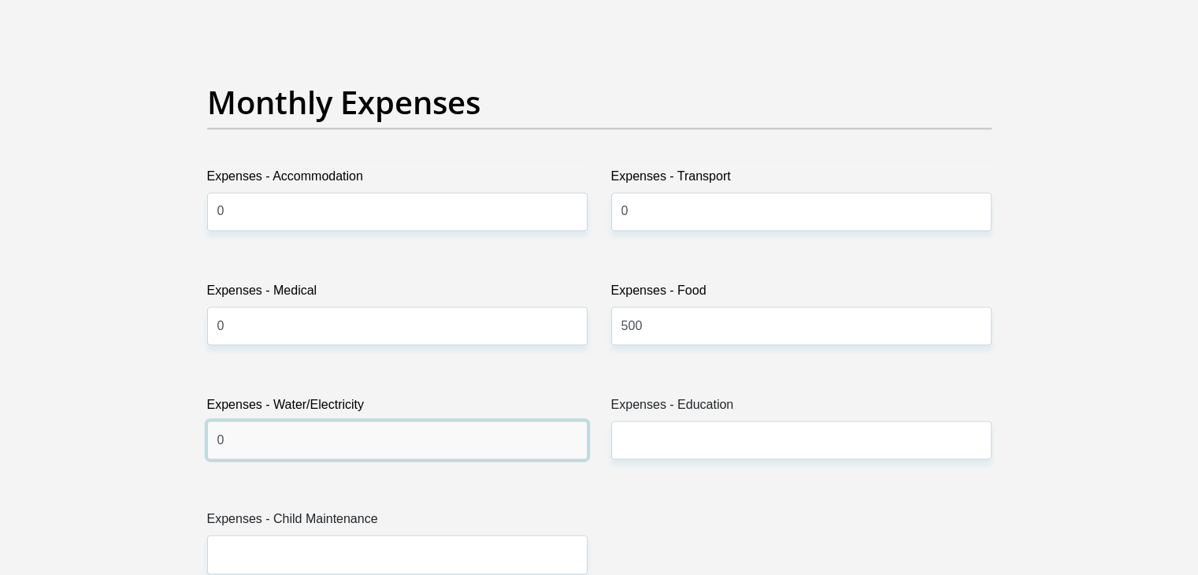
type input "0"
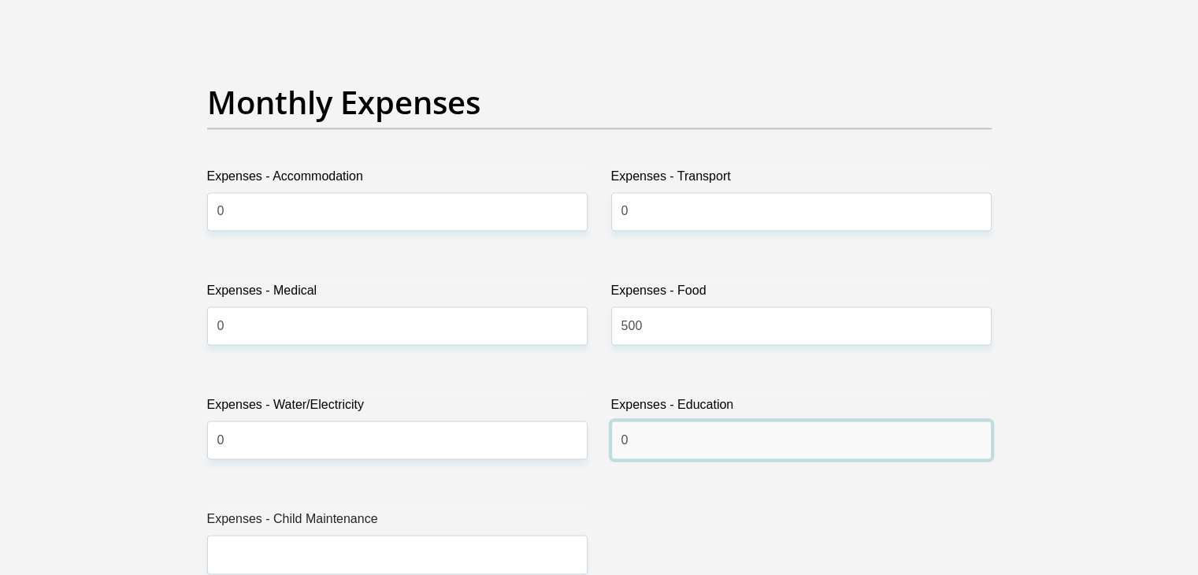
type input "0"
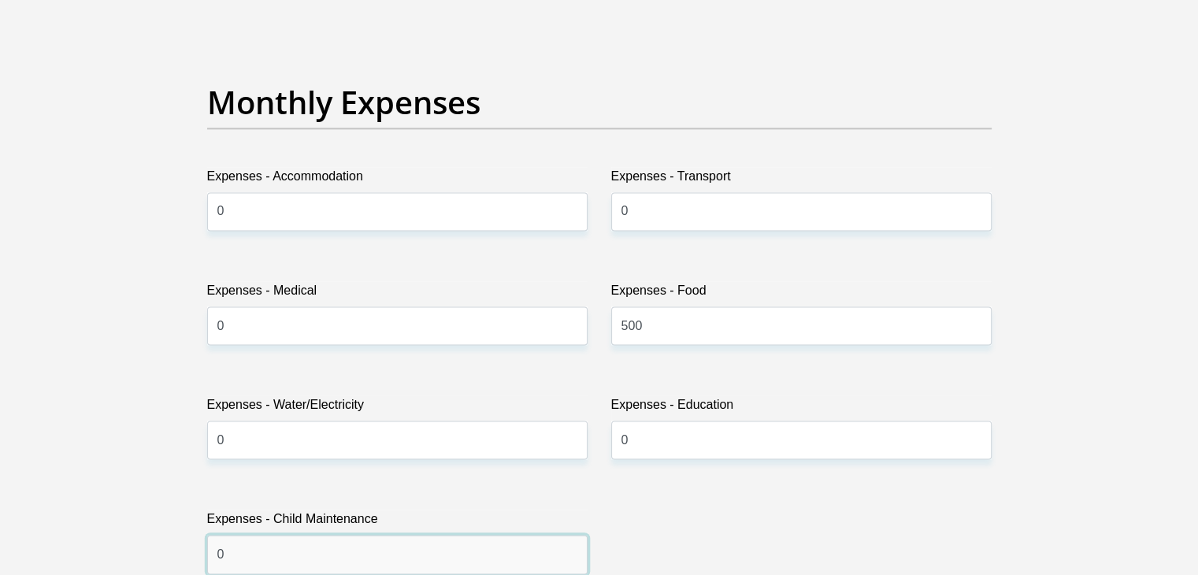
type input "0"
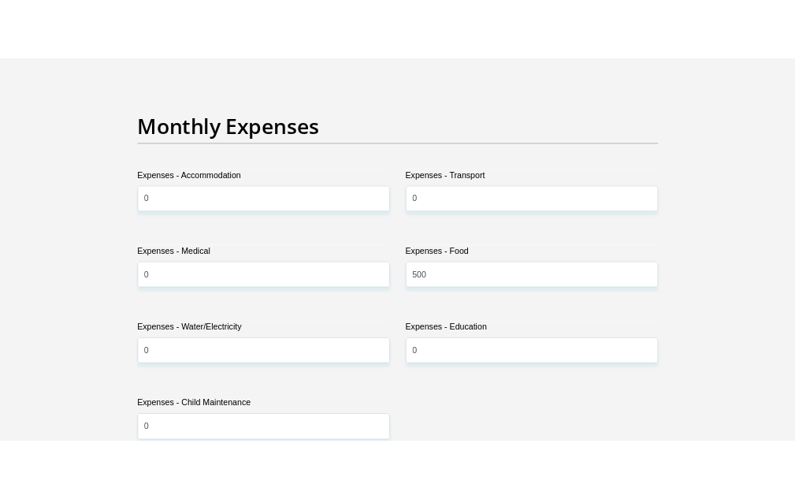
scroll to position [2713, 0]
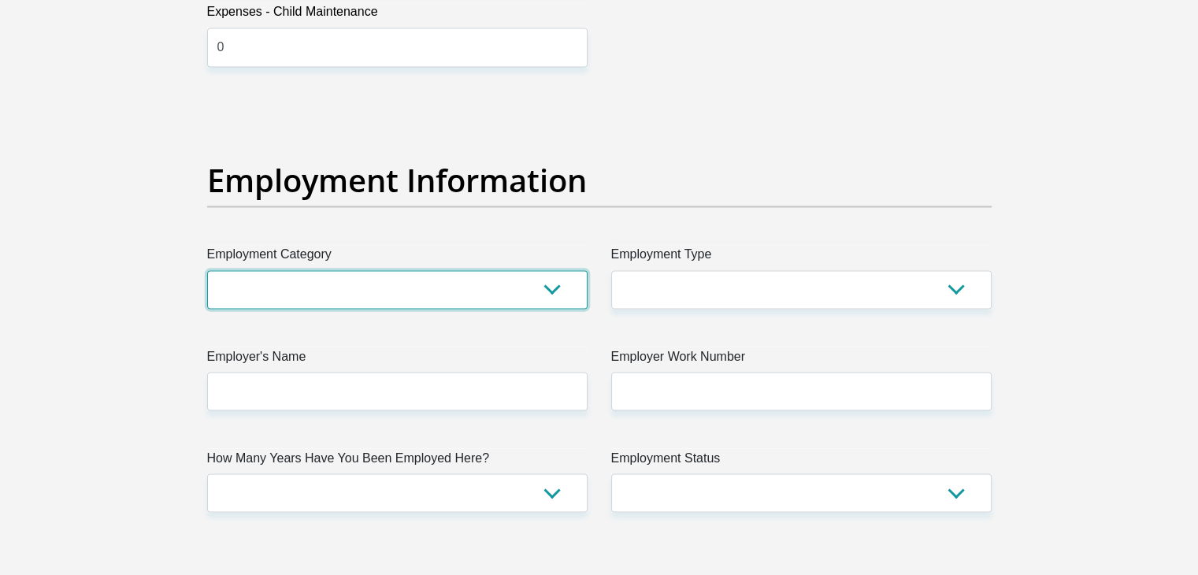
click at [577, 298] on select "AGRICULTURE ALCOHOL & TOBACCO CONSTRUCTION MATERIALS METALLURGY EQUIPMENT FOR R…" at bounding box center [397, 289] width 380 height 39
select select "17"
click at [207, 270] on select "AGRICULTURE ALCOHOL & TOBACCO CONSTRUCTION MATERIALS METALLURGY EQUIPMENT FOR R…" at bounding box center [397, 289] width 380 height 39
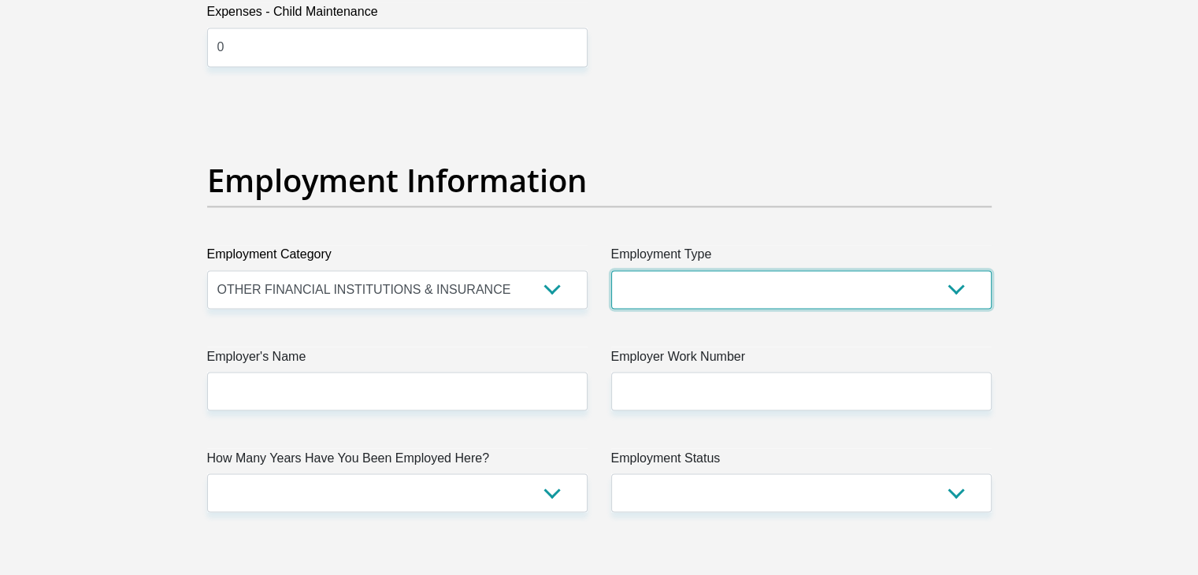
click at [740, 291] on select "College/Lecturer Craft Seller Creative Driver Executive Farmer Forces - Non Com…" at bounding box center [801, 289] width 380 height 39
select select "Office Staff/Clerk"
click at [611, 270] on select "College/Lecturer Craft Seller Creative Driver Executive Farmer Forces - Non Com…" at bounding box center [801, 289] width 380 height 39
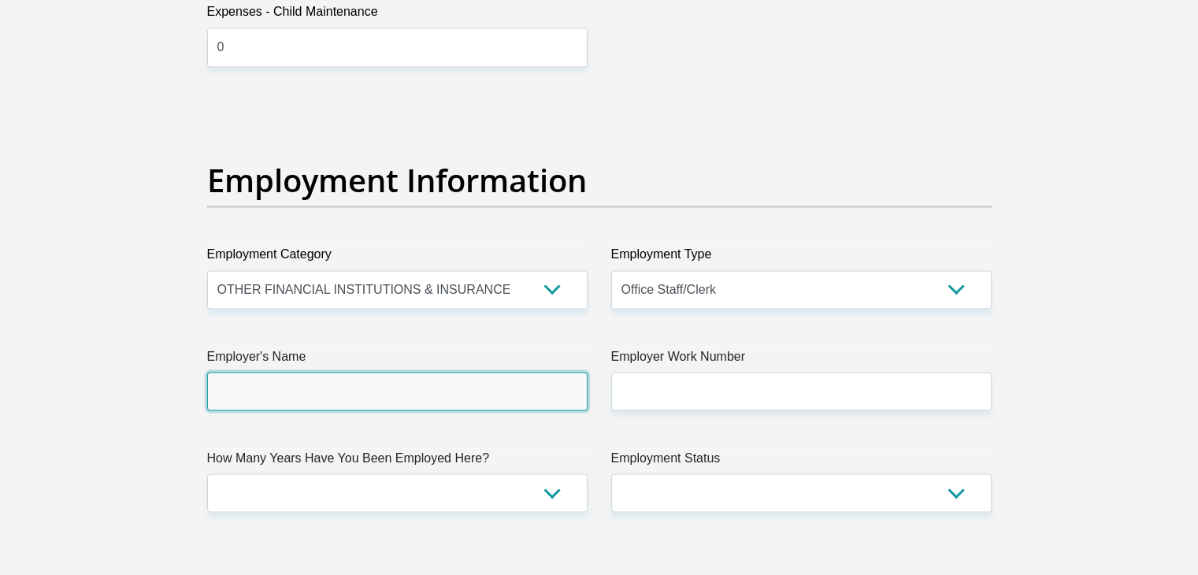
click at [327, 401] on input "Employer's Name" at bounding box center [397, 391] width 380 height 39
type input "Thornlands"
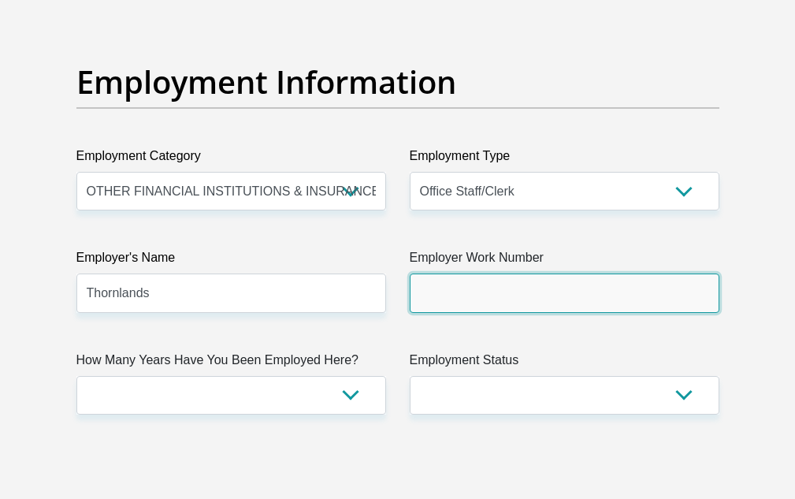
scroll to position [2949, 0]
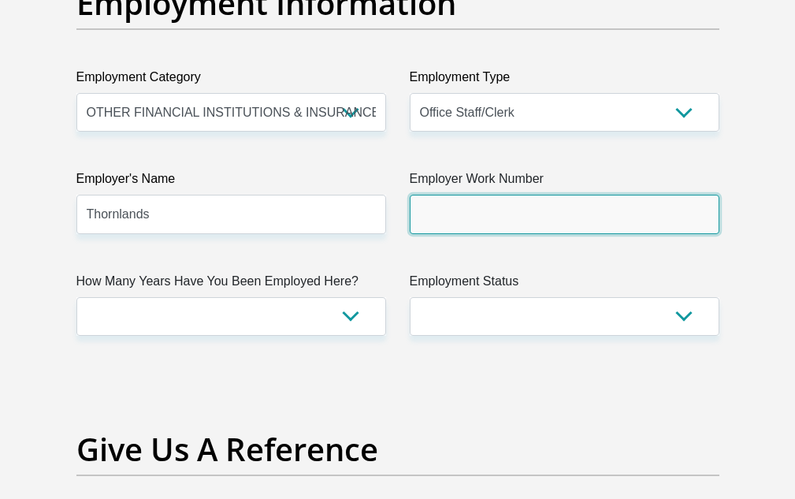
click at [488, 233] on input "Employer Work Number" at bounding box center [565, 214] width 310 height 39
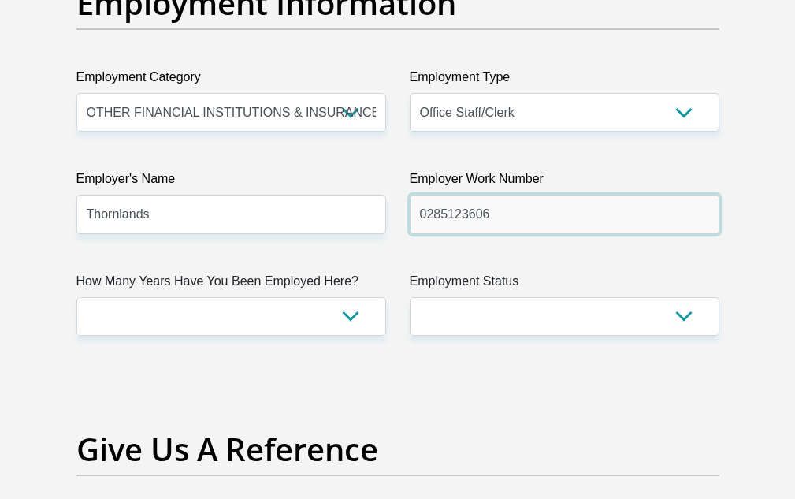
type input "0285123606"
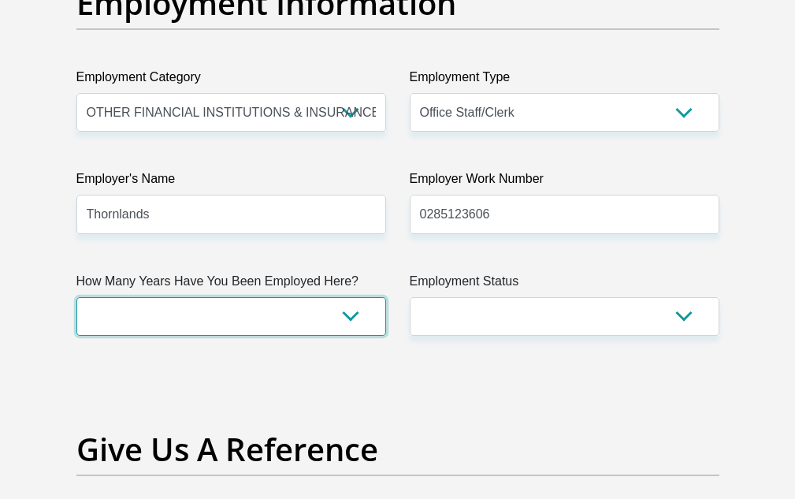
click at [358, 336] on select "less than 1 year 1-3 years 3-5 years 5+ years" at bounding box center [231, 316] width 310 height 39
select select "24"
click at [76, 336] on select "less than 1 year 1-3 years 3-5 years 5+ years" at bounding box center [231, 316] width 310 height 39
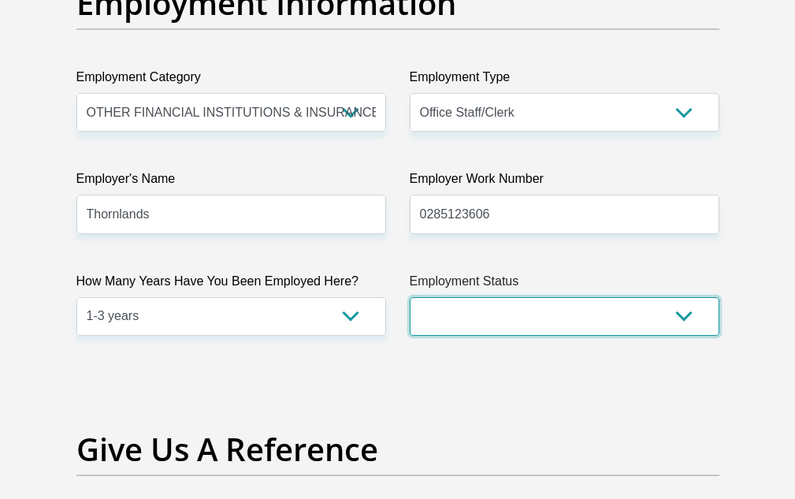
click at [566, 336] on select "Permanent/Full-time Part-time/Casual Contract Worker Self-Employed Housewife Re…" at bounding box center [565, 316] width 310 height 39
select select "1"
click at [410, 336] on select "Permanent/Full-time Part-time/Casual Contract Worker Self-Employed Housewife Re…" at bounding box center [565, 316] width 310 height 39
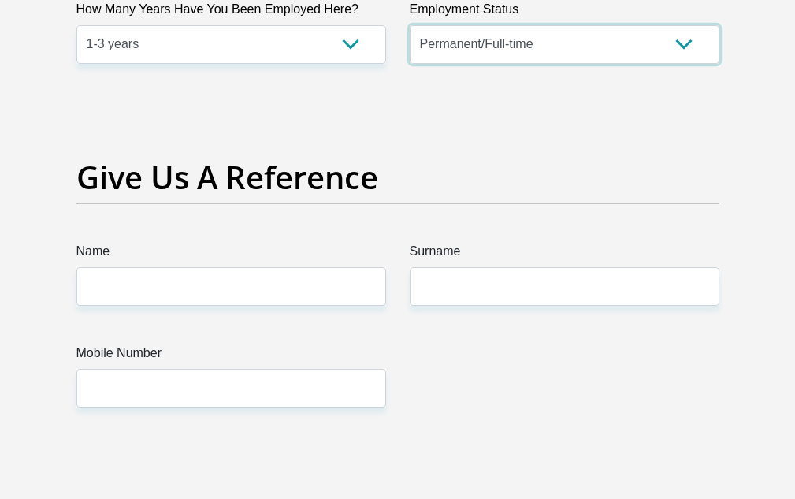
scroll to position [3264, 0]
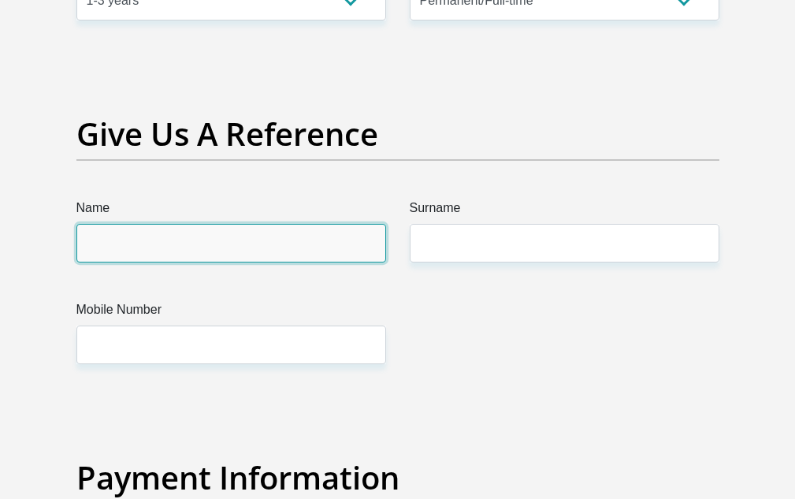
click at [178, 262] on input "Name" at bounding box center [231, 243] width 310 height 39
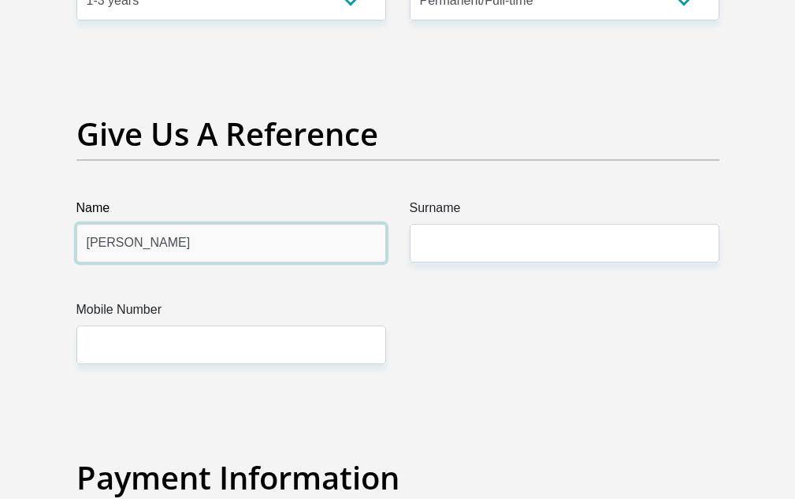
type input "Anica"
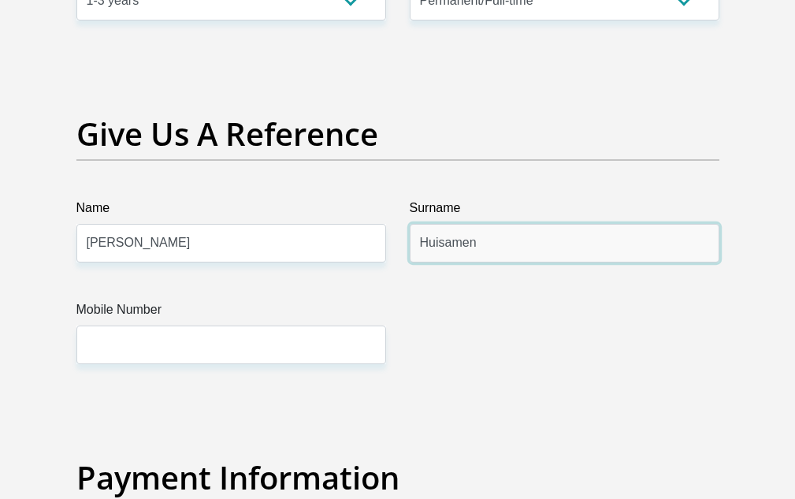
type input "Huisamen"
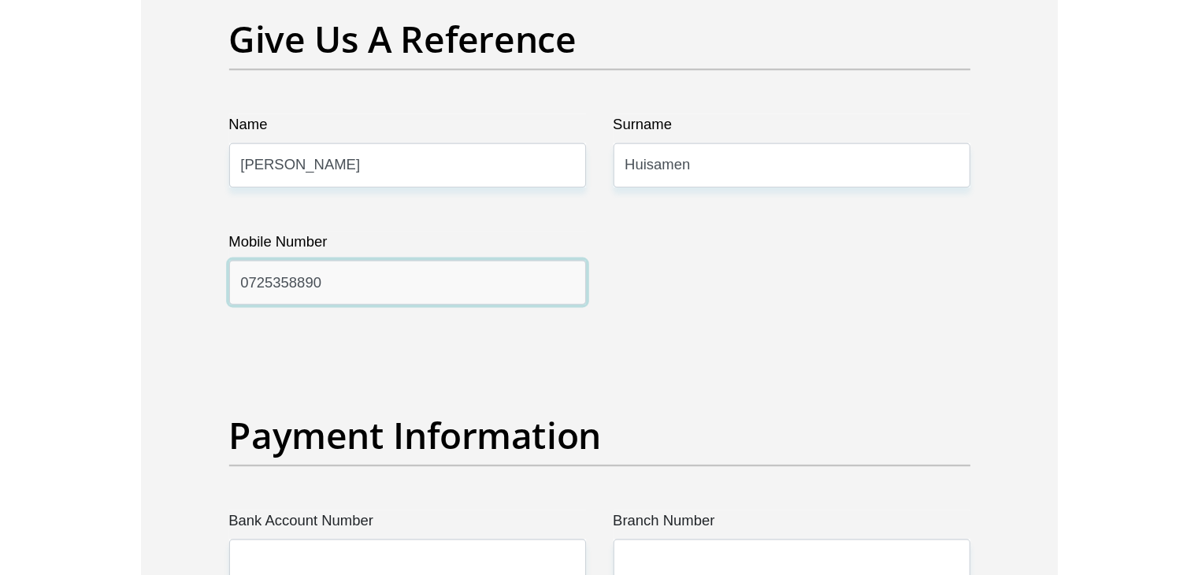
scroll to position [3579, 0]
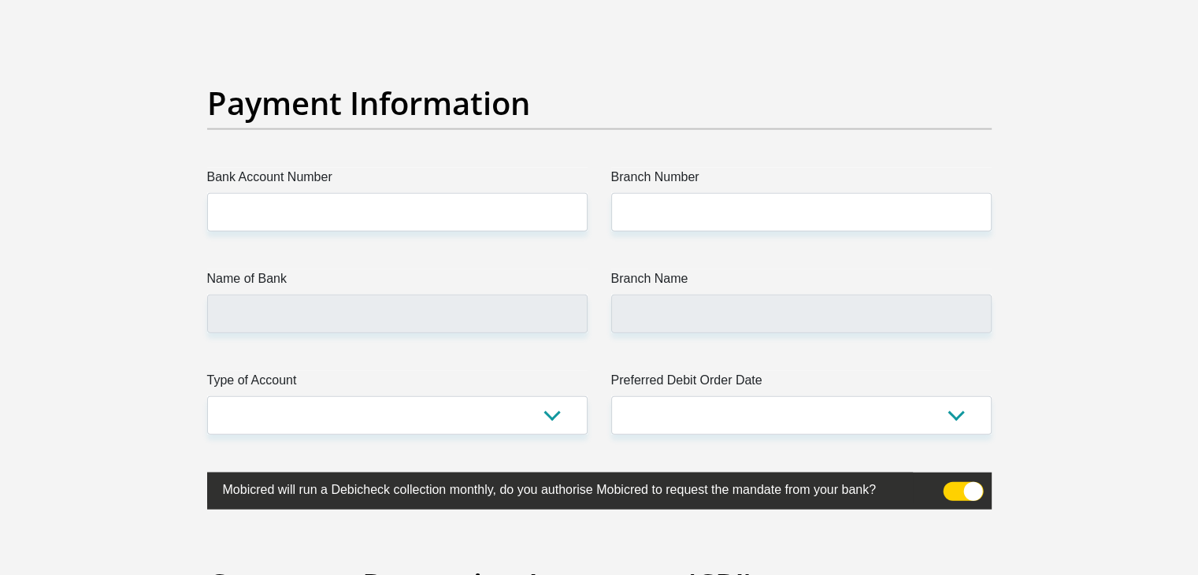
type input "0725358890"
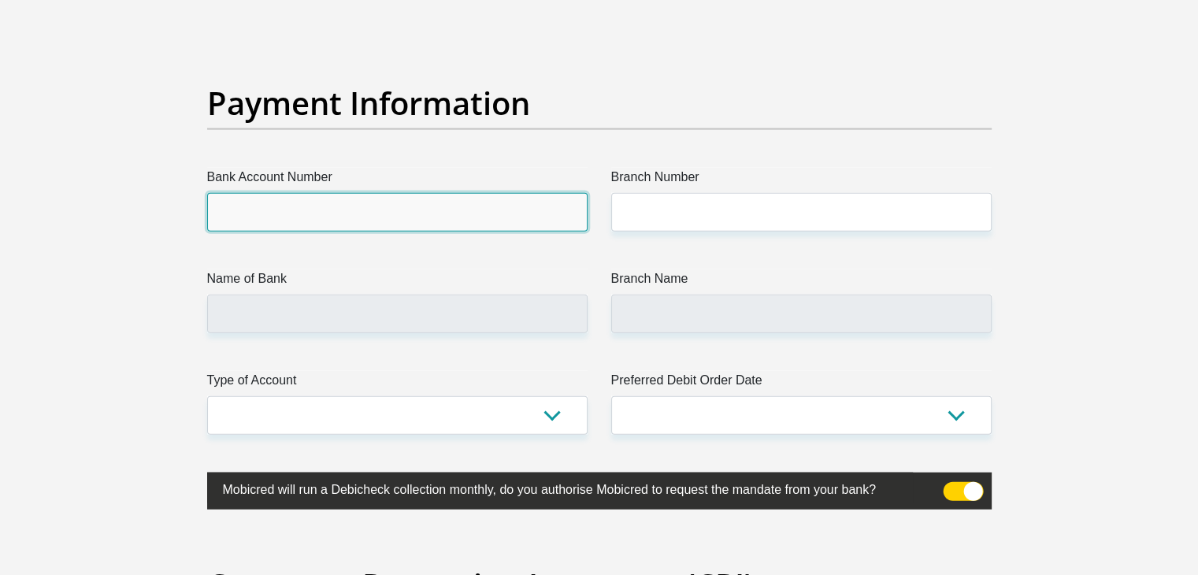
click at [317, 206] on input "Bank Account Number" at bounding box center [397, 212] width 380 height 39
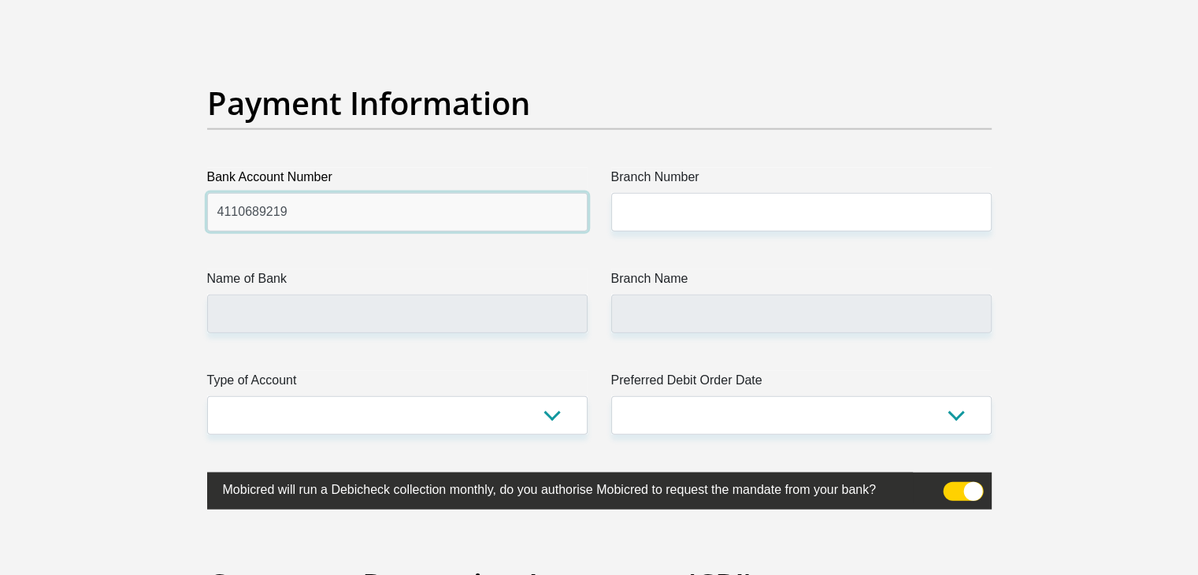
type input "4110689219"
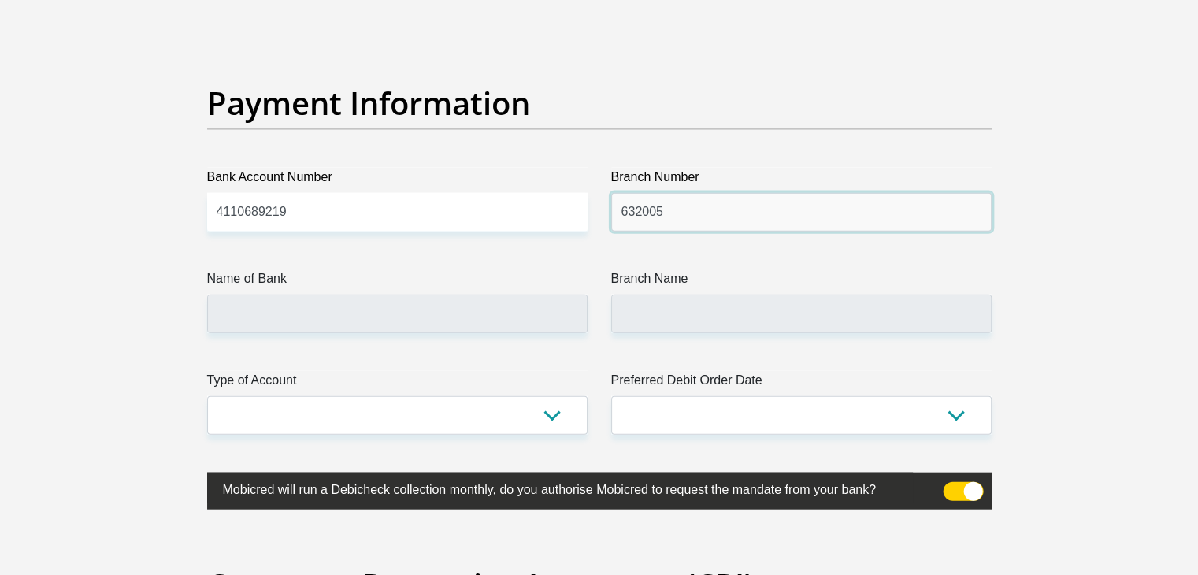
type input "632005"
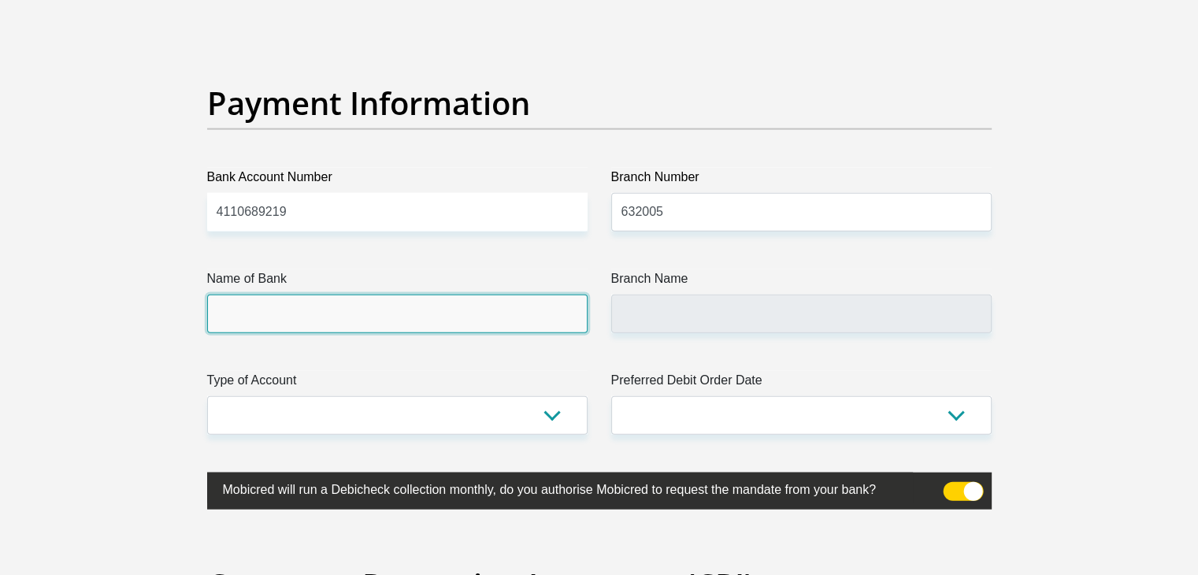
click at [391, 319] on input "Name of Bank" at bounding box center [397, 314] width 380 height 39
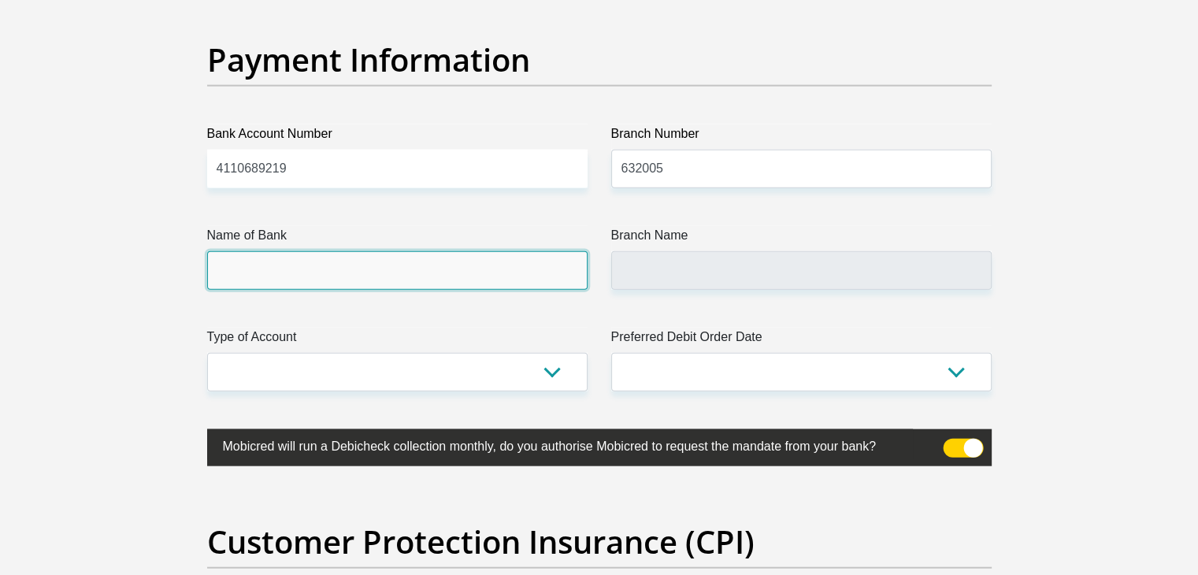
scroll to position [3658, 0]
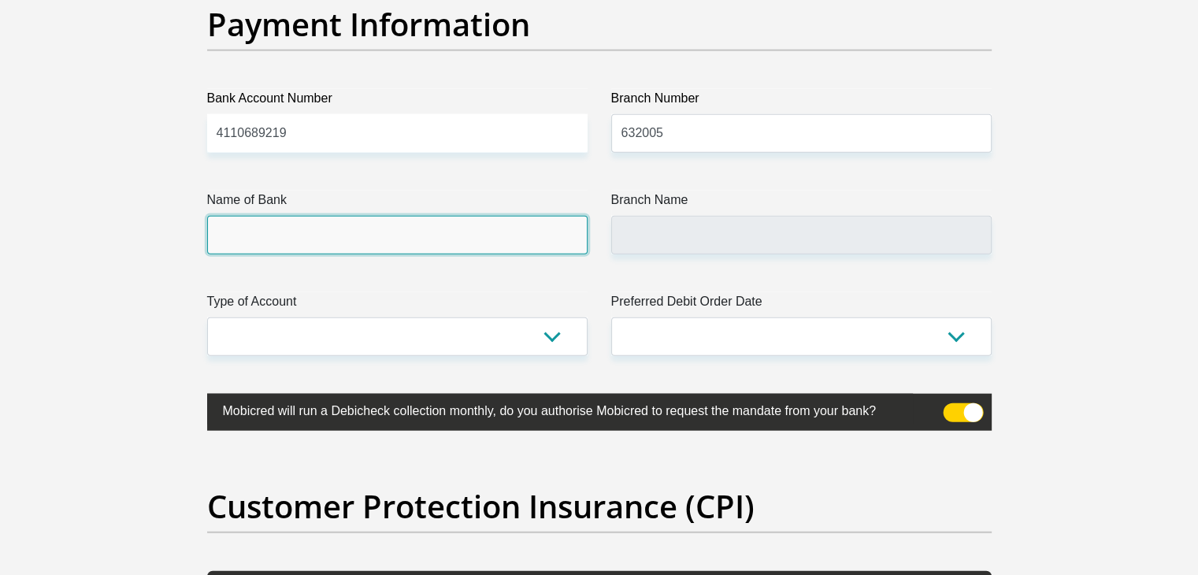
type input "ABSA BANK"
type input "ABSA ELECTRONIC SETTLEMENT CNT"
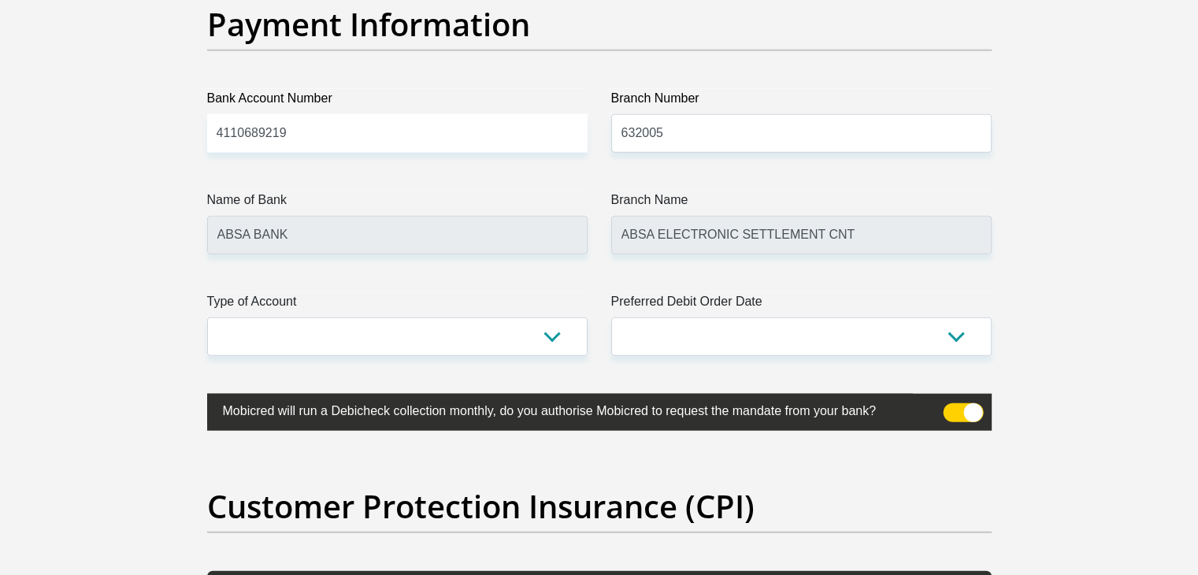
click at [447, 292] on label "Type of Account" at bounding box center [397, 304] width 380 height 25
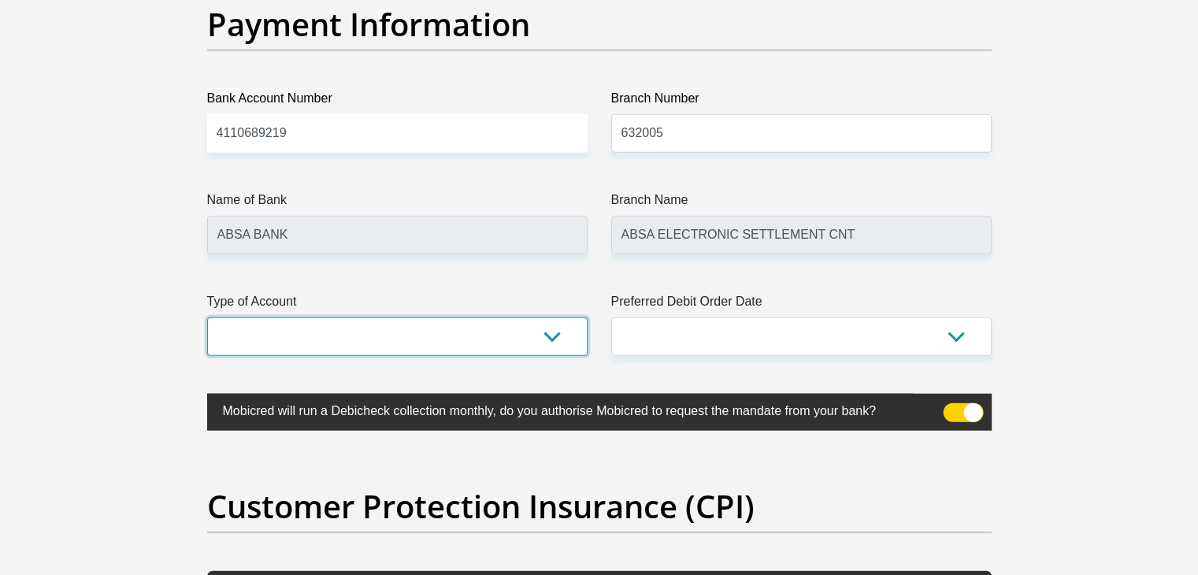
click at [447, 317] on select "Cheque Savings" at bounding box center [397, 336] width 380 height 39
click at [520, 338] on select "Cheque Savings" at bounding box center [397, 336] width 380 height 39
select select "CUR"
click at [207, 317] on select "Cheque Savings" at bounding box center [397, 336] width 380 height 39
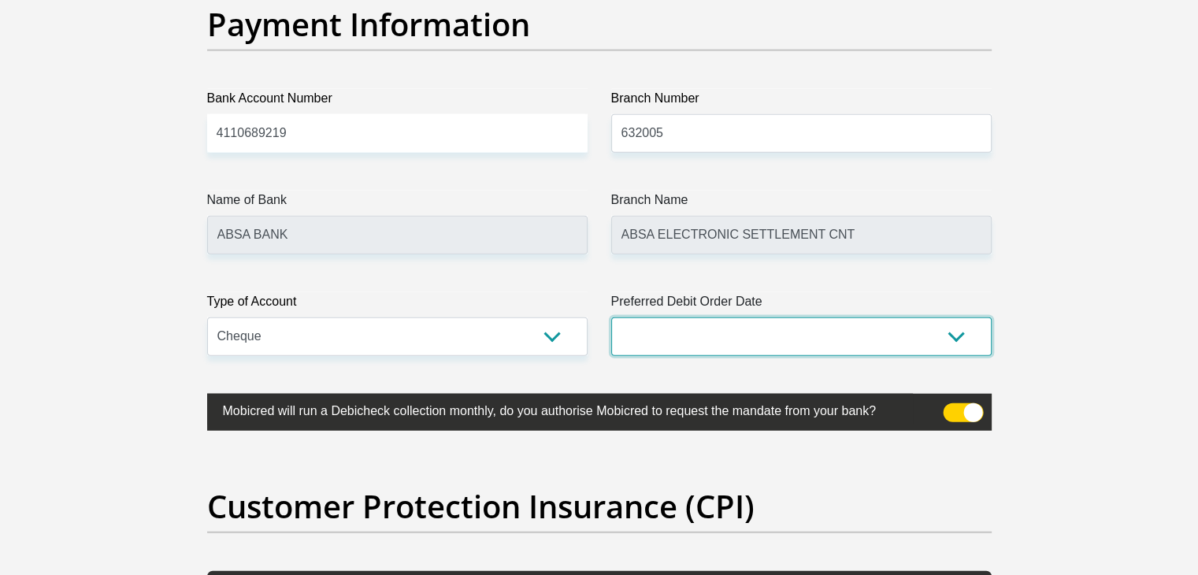
click at [670, 327] on select "1st 2nd 3rd 4th 5th 7th 18th 19th 20th 21st 22nd 23rd 24th 25th 26th 27th 28th …" at bounding box center [801, 336] width 380 height 39
select select "26"
click at [611, 317] on select "1st 2nd 3rd 4th 5th 7th 18th 19th 20th 21st 22nd 23rd 24th 25th 26th 27th 28th …" at bounding box center [801, 336] width 380 height 39
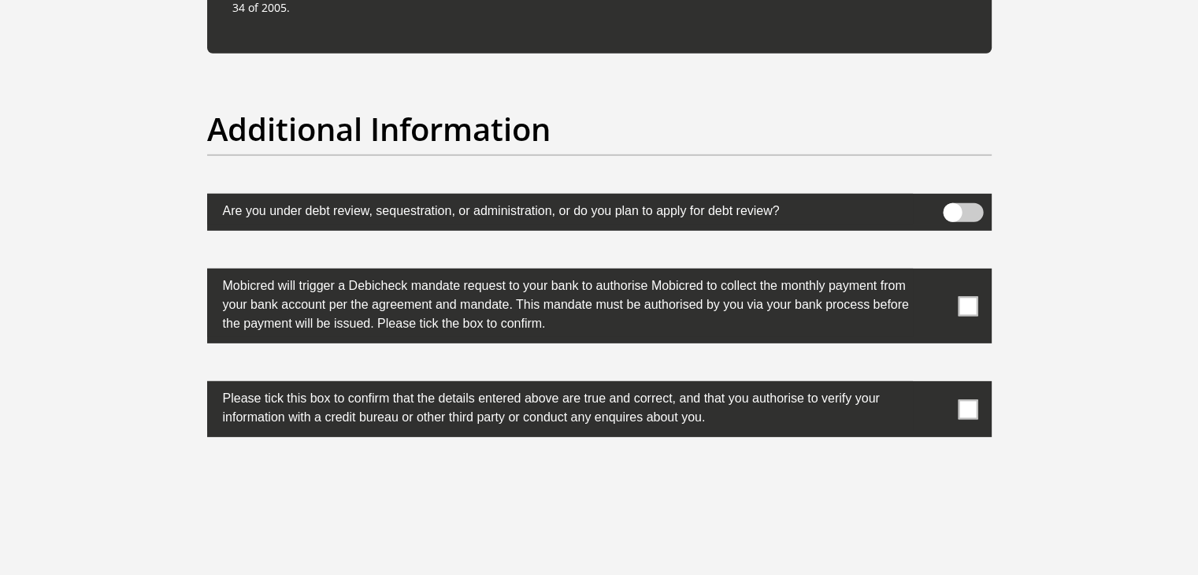
scroll to position [4839, 0]
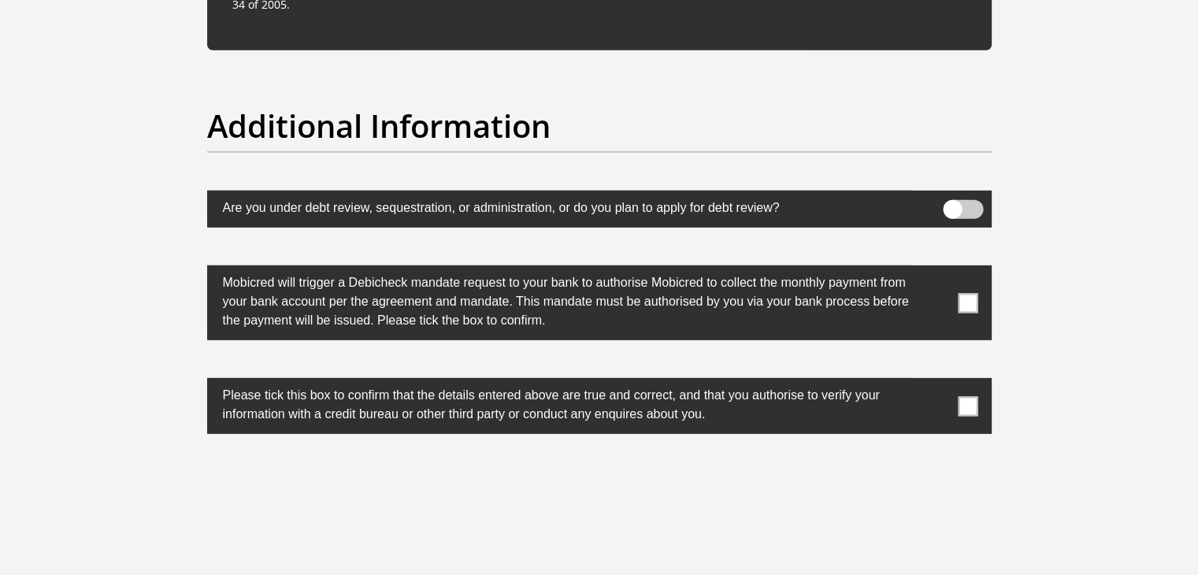
click at [975, 294] on span at bounding box center [968, 303] width 20 height 20
click at [936, 269] on input "checkbox" at bounding box center [936, 269] width 0 height 0
click at [973, 402] on span at bounding box center [968, 406] width 20 height 20
click at [936, 382] on input "checkbox" at bounding box center [936, 382] width 0 height 0
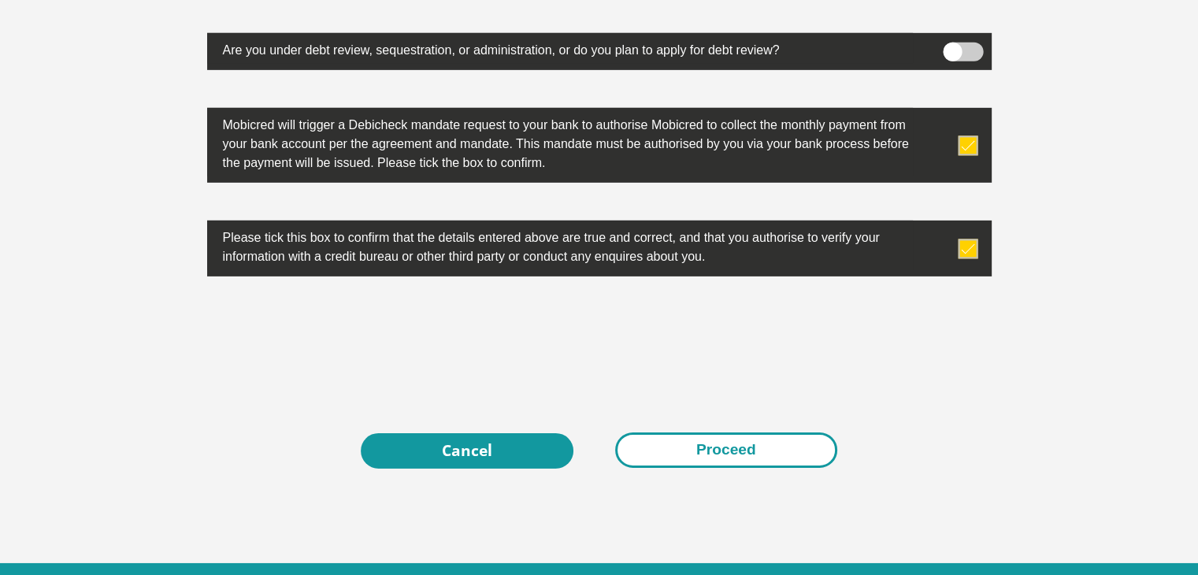
click at [712, 454] on button "Proceed" at bounding box center [726, 449] width 222 height 35
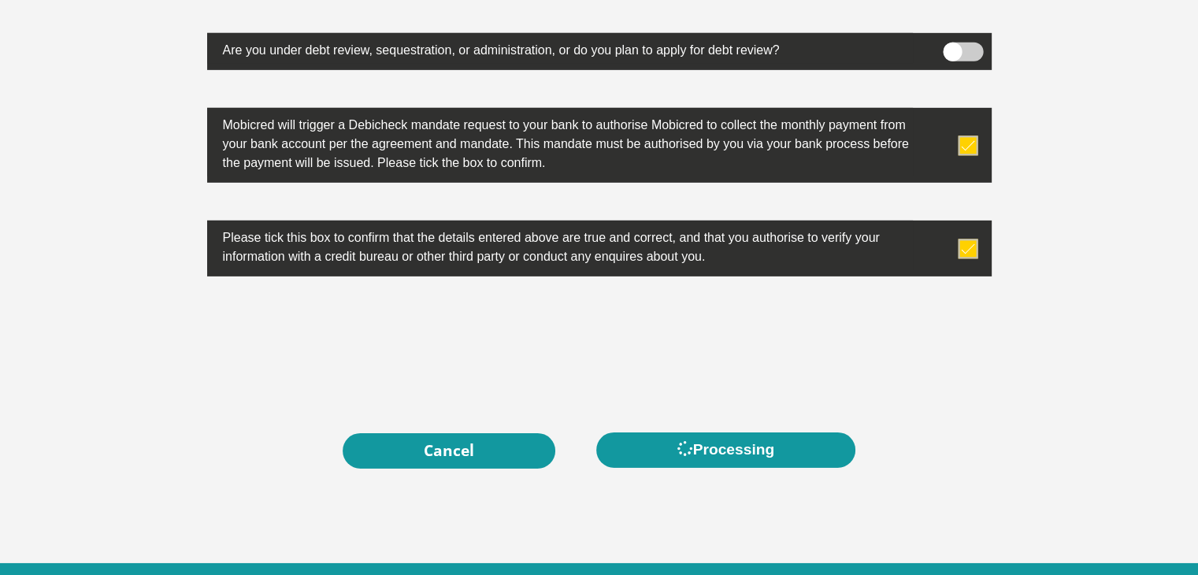
scroll to position [0, 0]
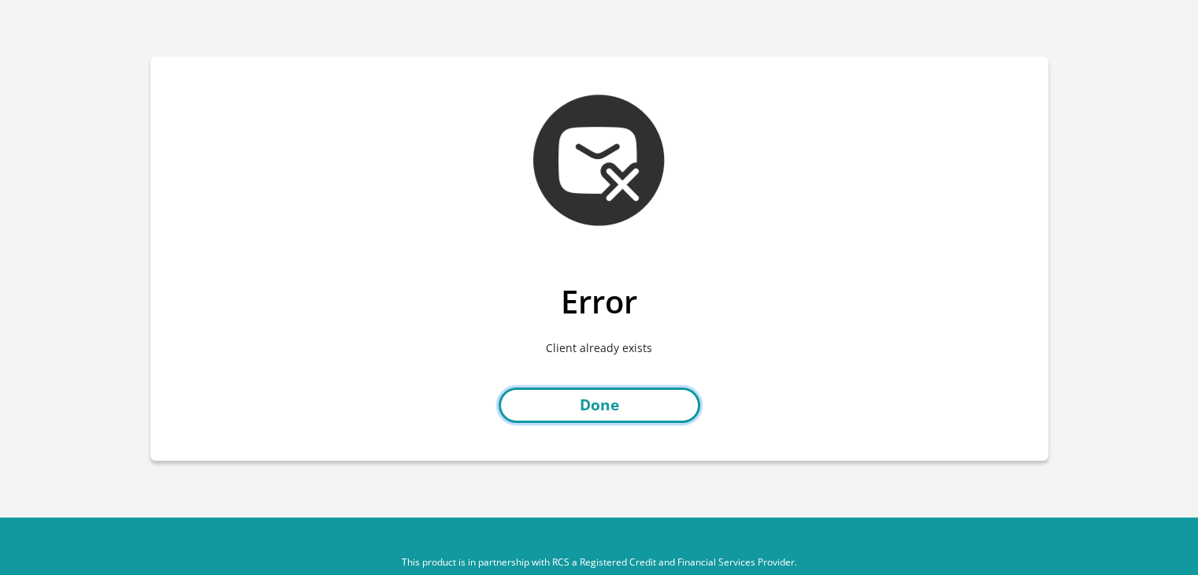
click at [652, 400] on link "Done" at bounding box center [600, 405] width 202 height 35
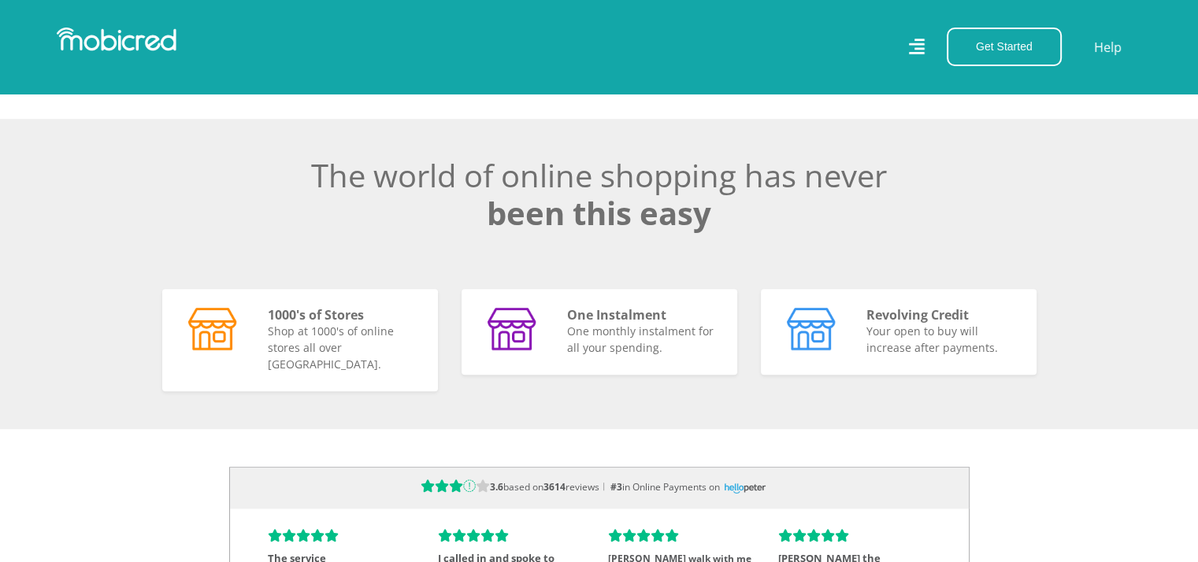
scroll to position [0, 2019]
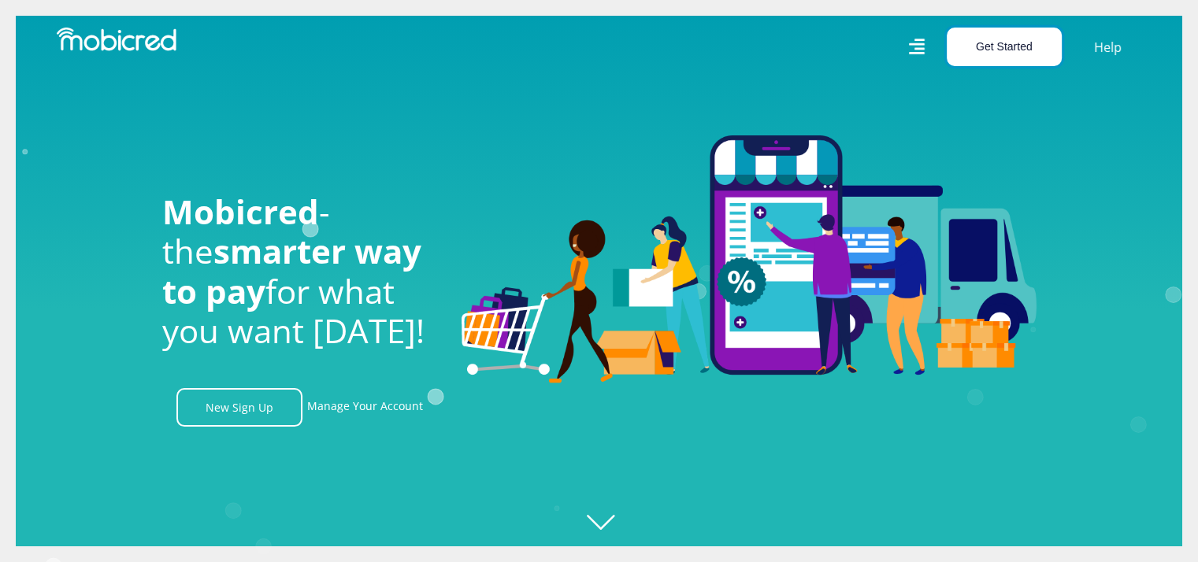
click at [995, 55] on button "Get Started" at bounding box center [1004, 47] width 115 height 39
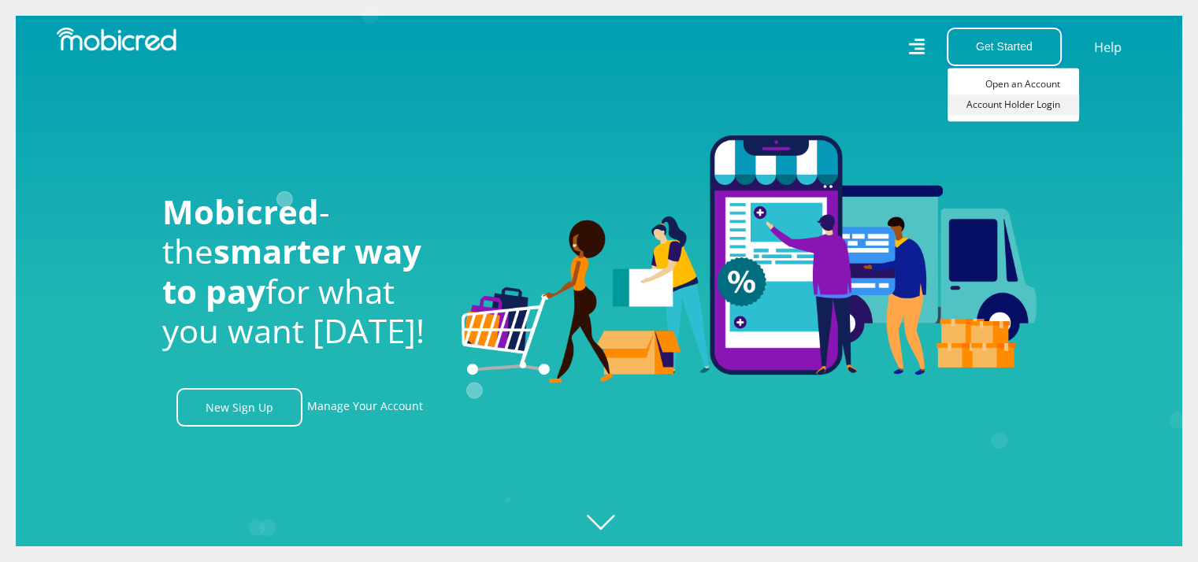
scroll to position [0, 1122]
click at [993, 109] on link "Account Holder Login" at bounding box center [1014, 105] width 132 height 20
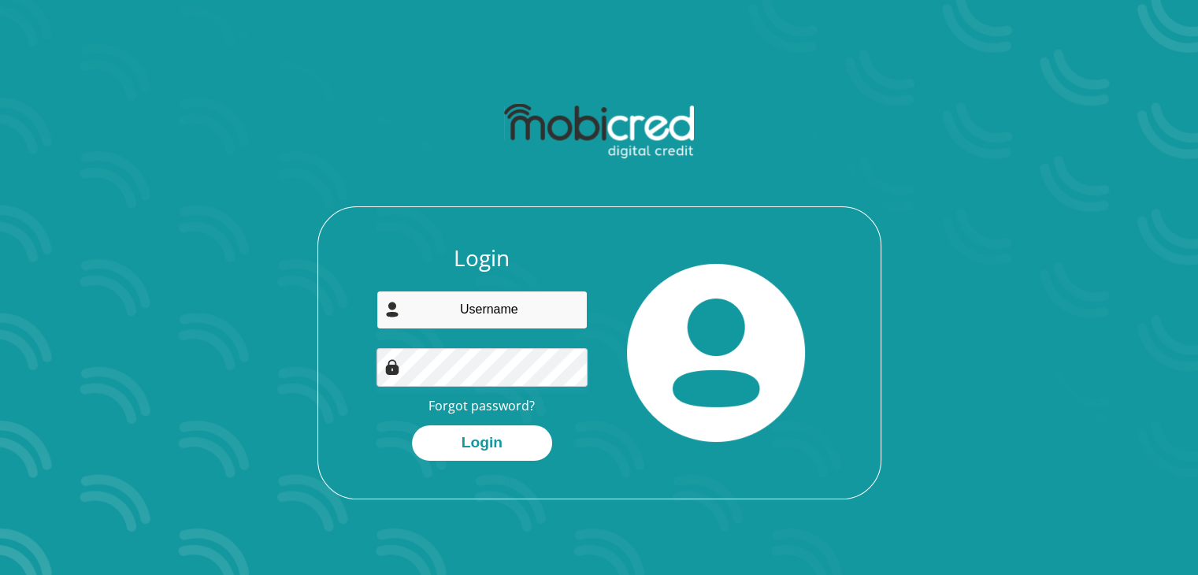
click at [448, 309] on input "email" at bounding box center [481, 310] width 211 height 39
click at [246, 305] on div "Login Forgot password? Login" at bounding box center [599, 297] width 846 height 405
click at [488, 302] on input "email" at bounding box center [481, 310] width 211 height 39
type input "charljanuary15@gmail.com"
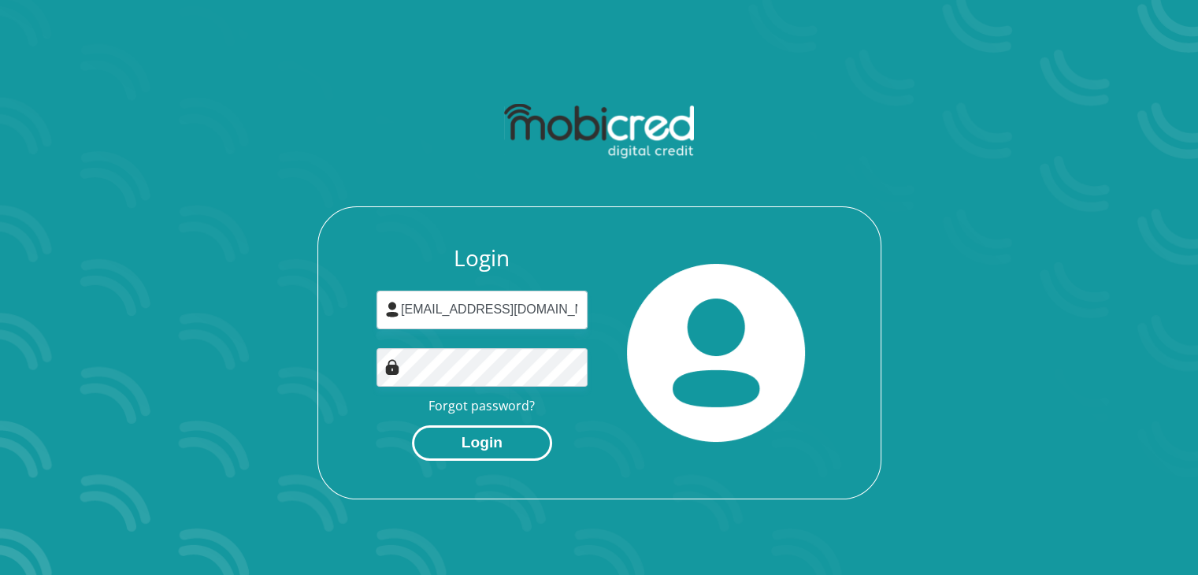
click at [497, 438] on button "Login" at bounding box center [482, 442] width 140 height 35
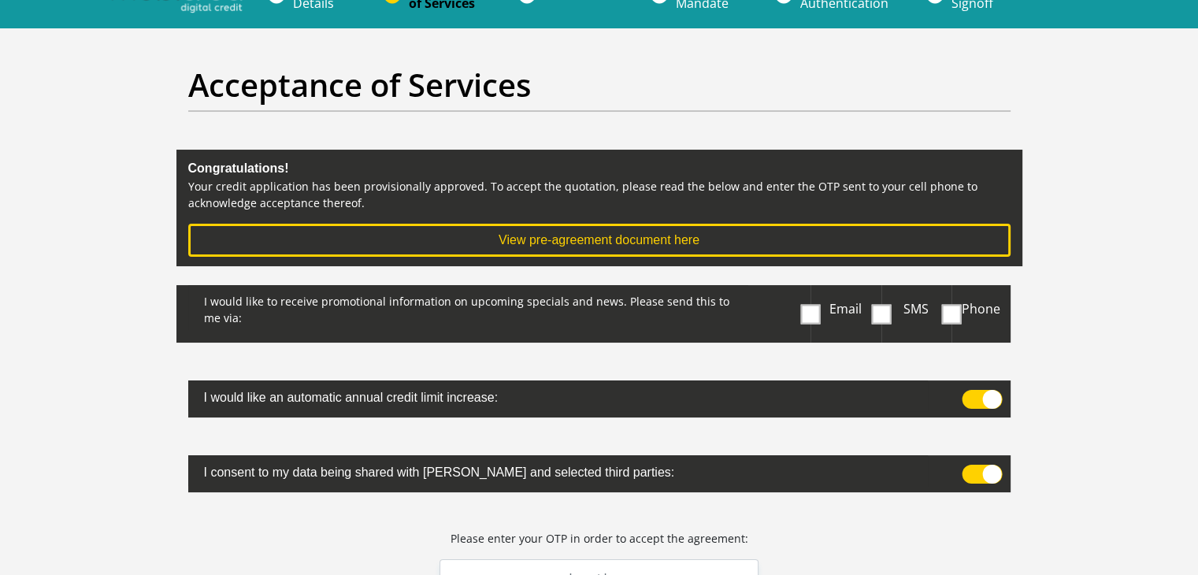
scroll to position [79, 0]
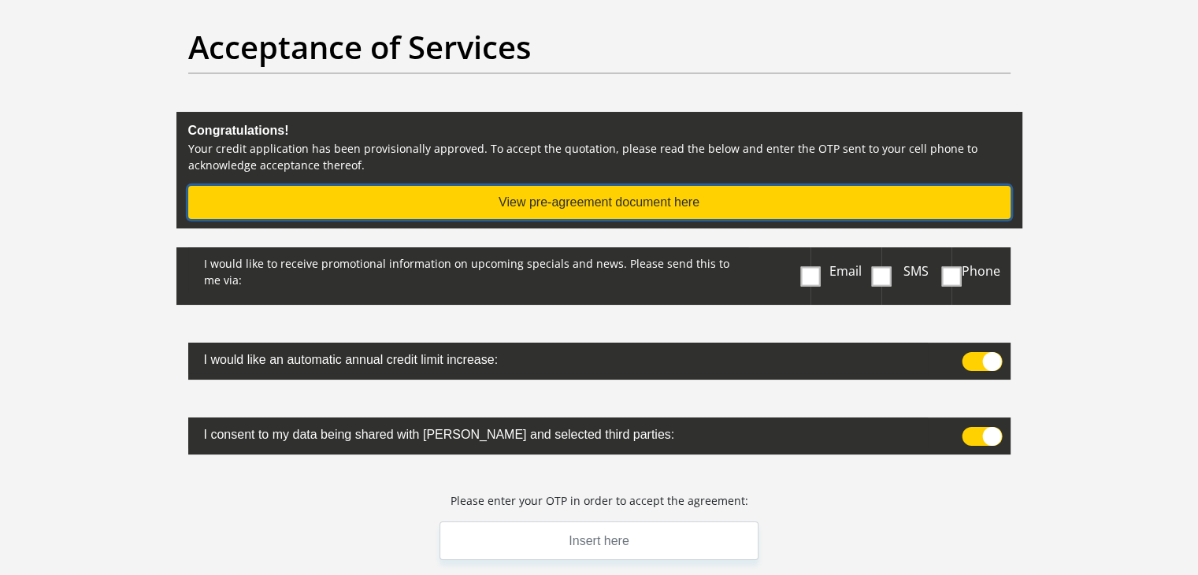
click at [604, 195] on button "View pre-agreement document here" at bounding box center [599, 202] width 822 height 33
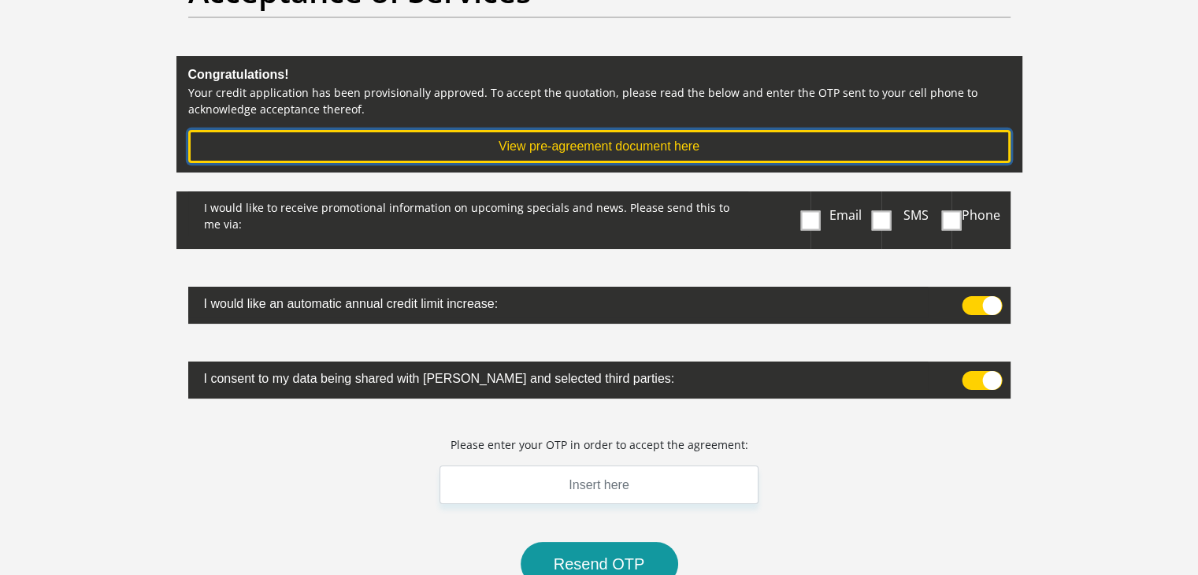
scroll to position [0, 0]
